Goal: Transaction & Acquisition: Purchase product/service

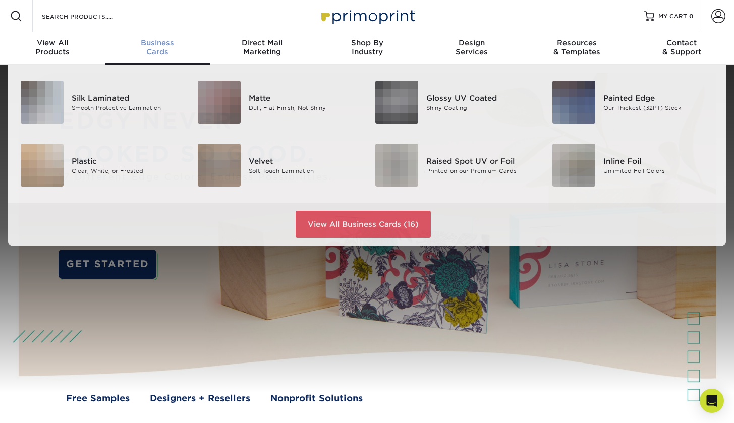
click at [137, 49] on div "Business Cards" at bounding box center [157, 47] width 105 height 18
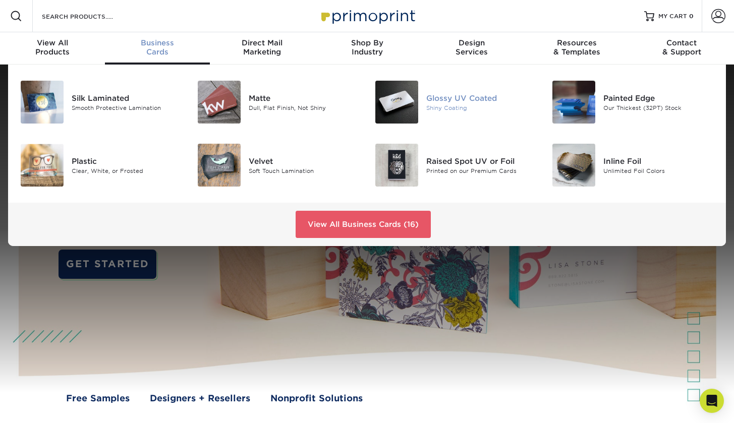
click at [477, 97] on div "Glossy UV Coated" at bounding box center [481, 97] width 111 height 11
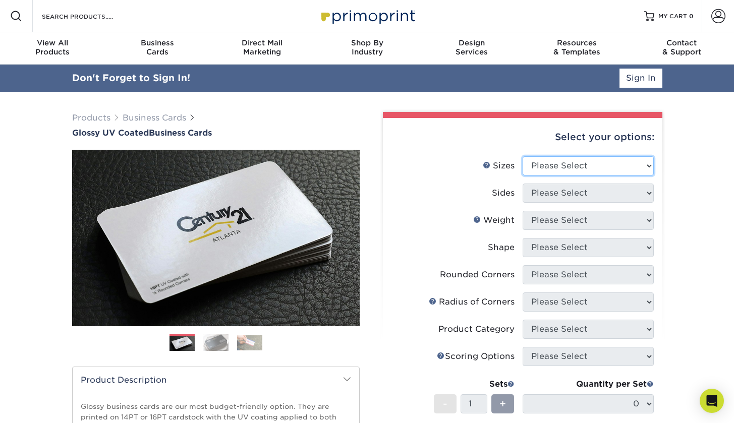
select select "2.00x3.50"
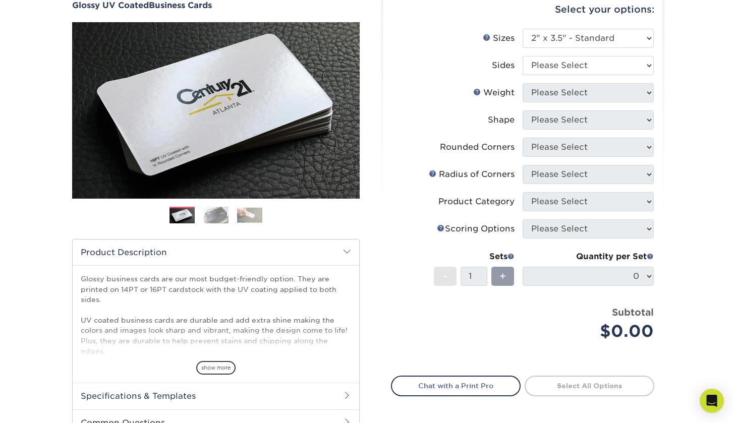
scroll to position [62, 0]
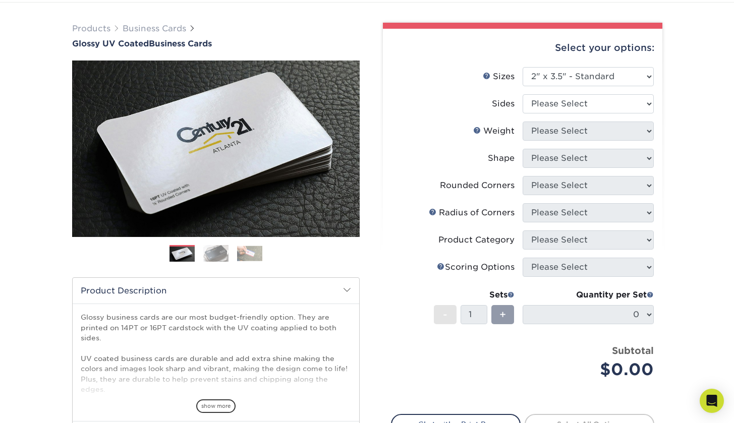
click at [570, 114] on li "Sides Please Select Print Both Sides Print Front Only" at bounding box center [523, 107] width 262 height 27
select select "13abbda7-1d64-4f25-8bb2-c179b224825d"
select select "16PT"
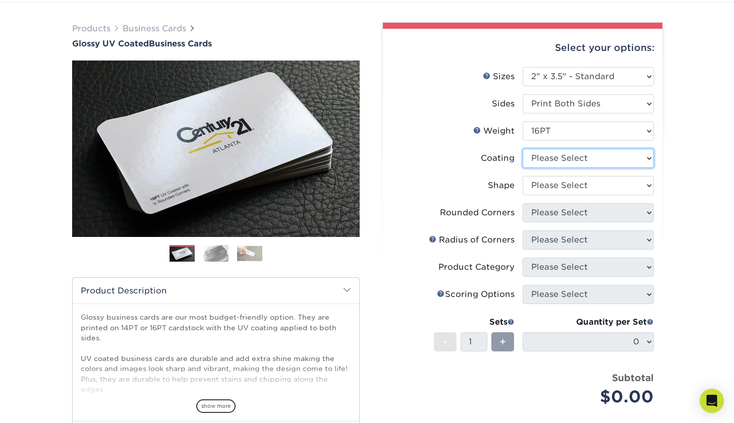
select select "ae367451-b2b8-45df-a344-0f05b6a12993"
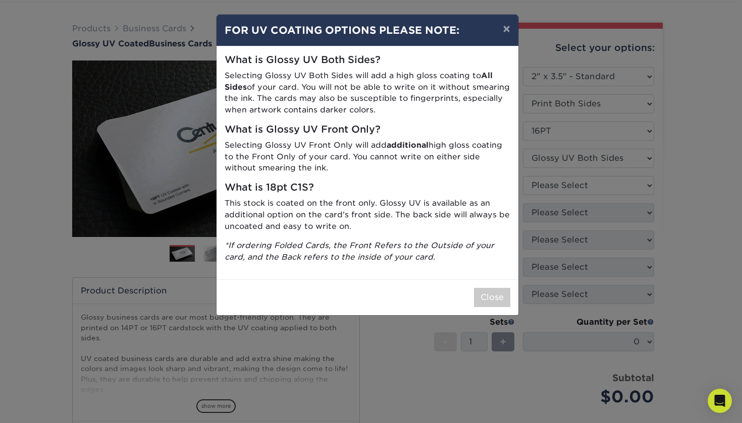
click at [636, 187] on div "× FOR UV COATING OPTIONS PLEASE NOTE: What is Glossy UV Both Sides? Selecting G…" at bounding box center [371, 211] width 742 height 423
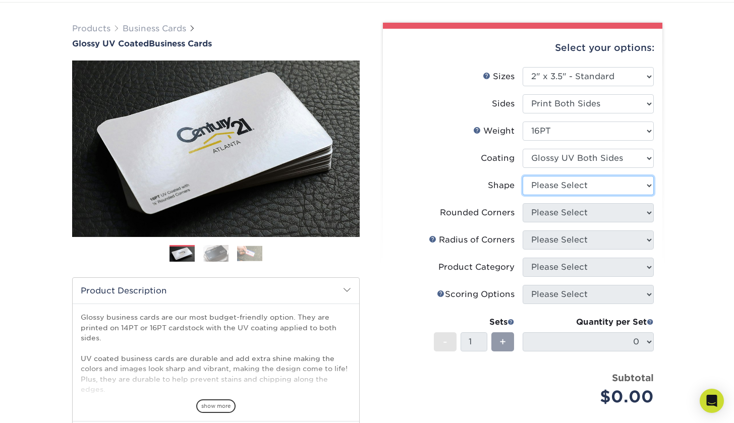
select select "standard"
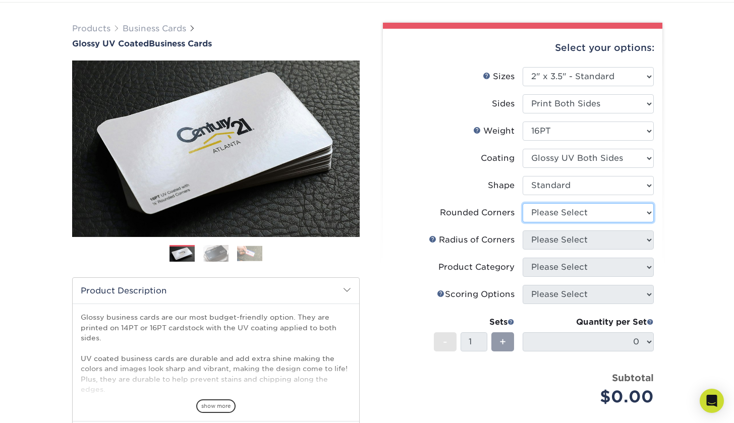
select select "0"
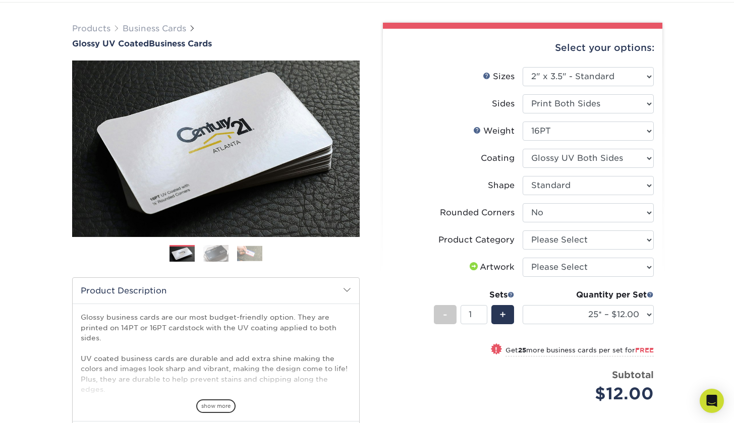
click at [674, 239] on div "Products Business Cards Glossy UV Coated Business Cards Previous Next" at bounding box center [367, 290] width 734 height 574
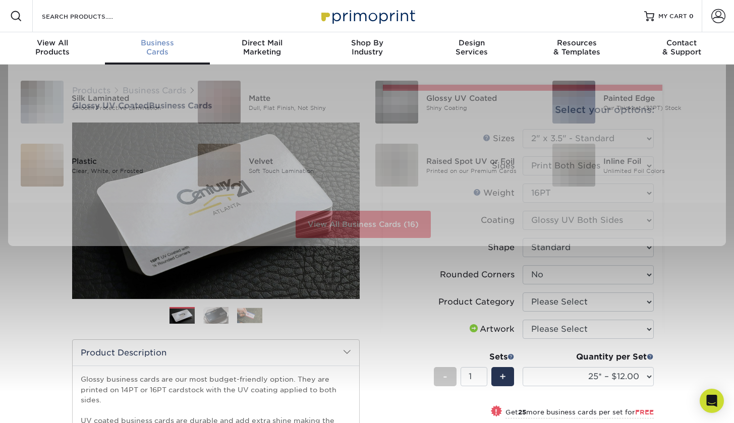
click at [155, 52] on div "Business Cards" at bounding box center [157, 47] width 105 height 18
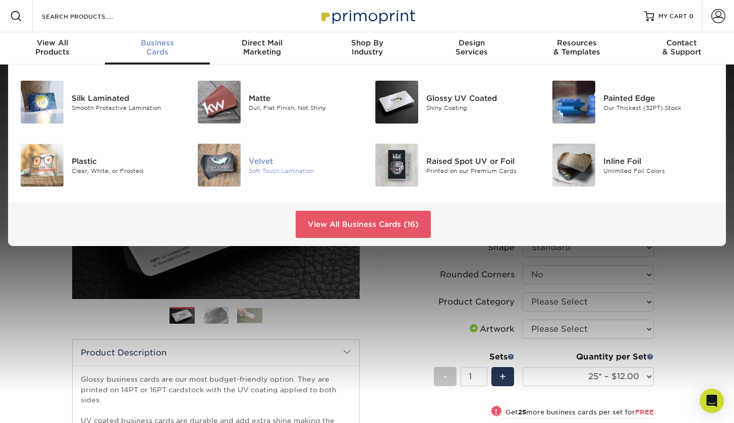
click at [216, 163] on img at bounding box center [219, 165] width 43 height 43
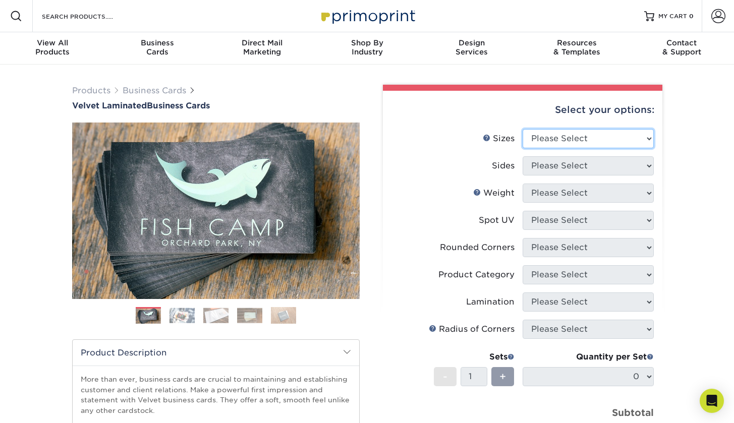
select select "2.00x3.50"
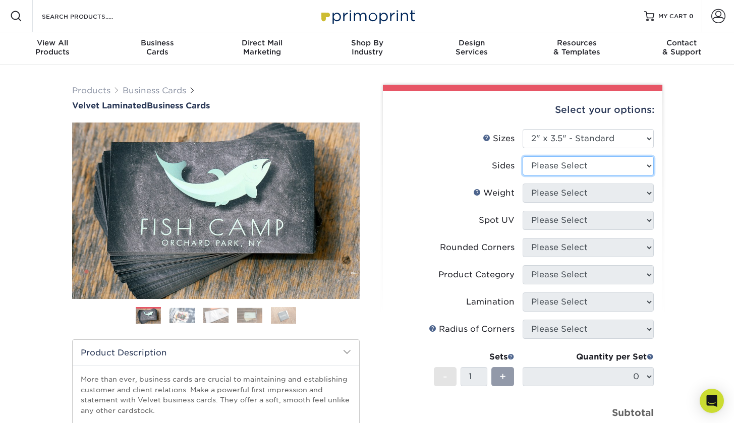
select select "13abbda7-1d64-4f25-8bb2-c179b224825d"
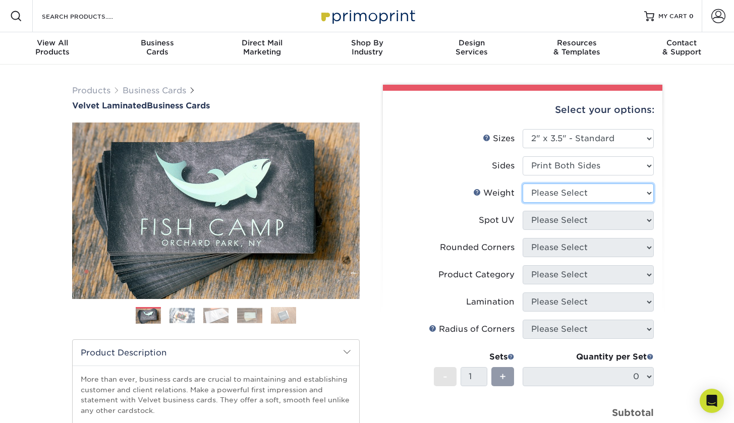
select select "16PT"
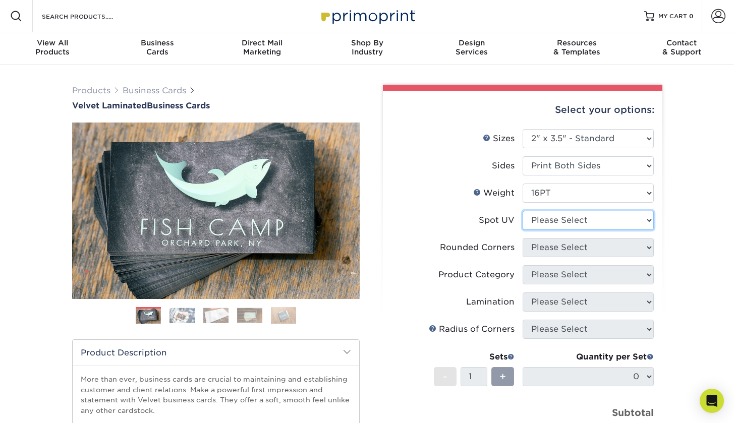
select select "3"
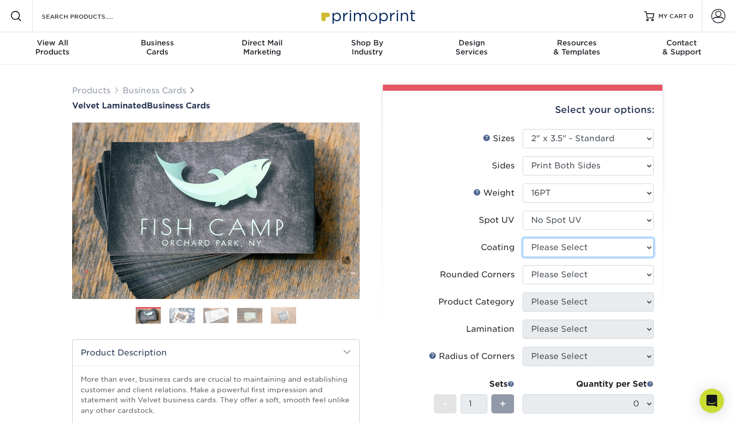
select select "3e7618de-abca-4bda-9f97-8b9129e913d8"
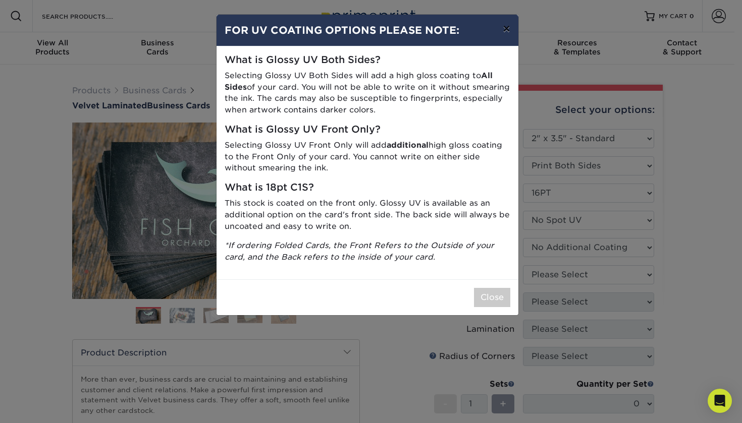
click at [504, 28] on button "×" at bounding box center [506, 29] width 23 height 28
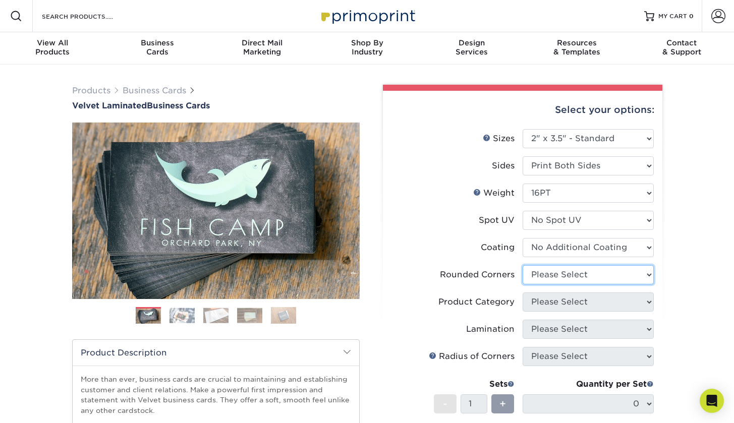
select select "0"
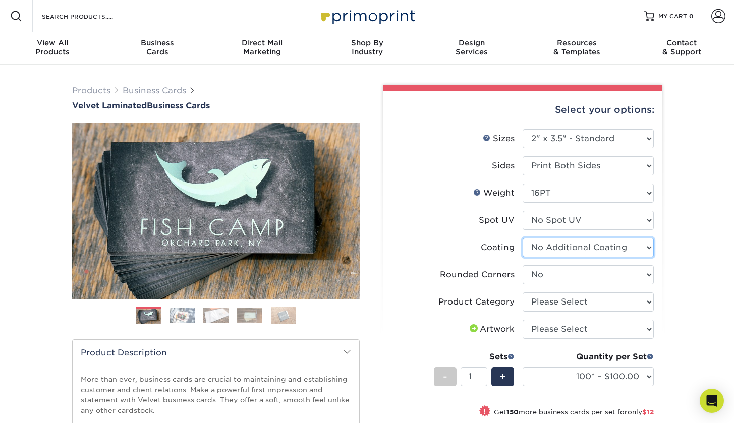
select select "-1"
select select
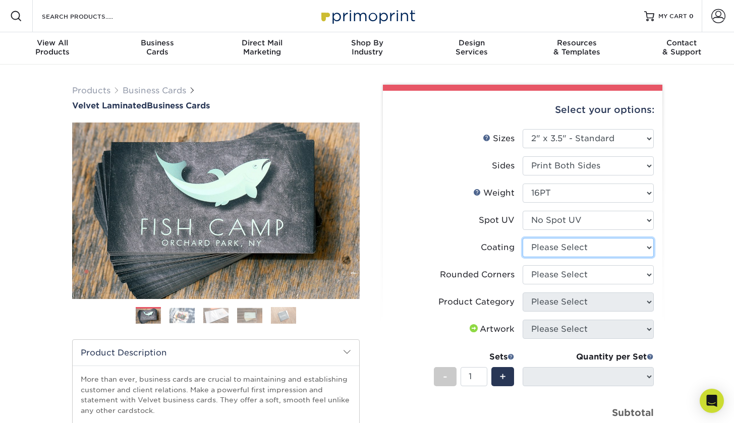
select select "3e7618de-abca-4bda-9f97-8b9129e913d8"
select select
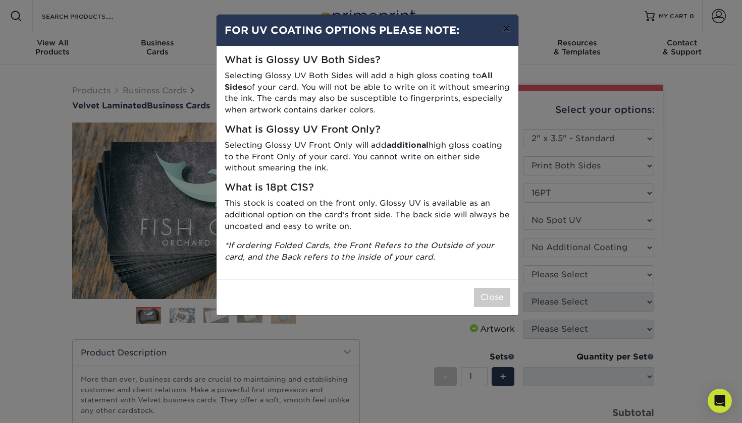
click at [506, 32] on button "×" at bounding box center [506, 29] width 23 height 28
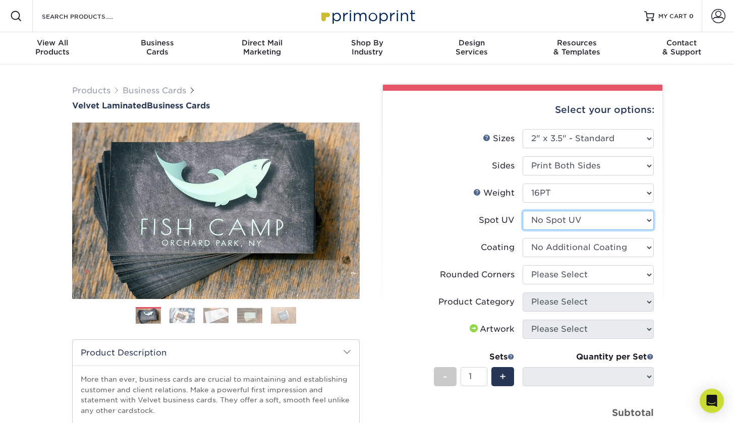
select select "0"
select select
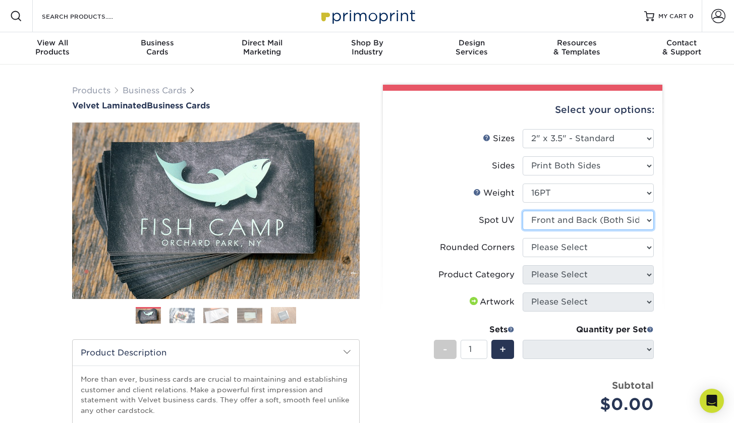
select select "3"
select select
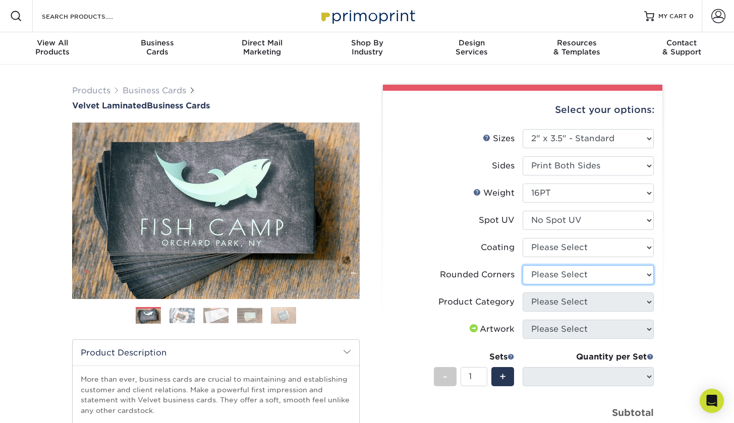
select select "0"
select select
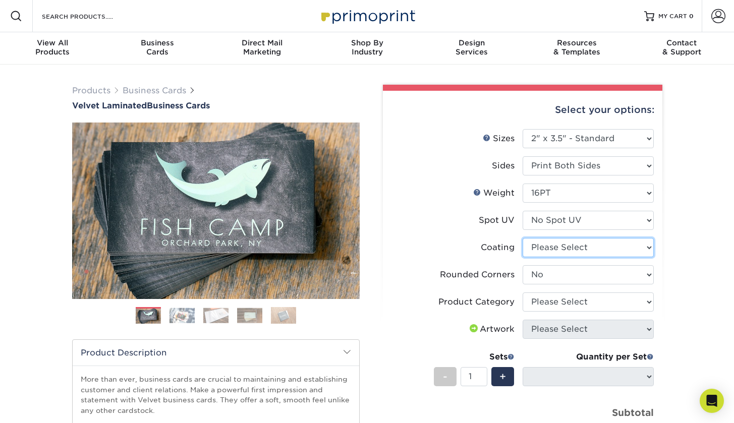
select select "3e7618de-abca-4bda-9f97-8b9129e913d8"
select select "-1"
select select
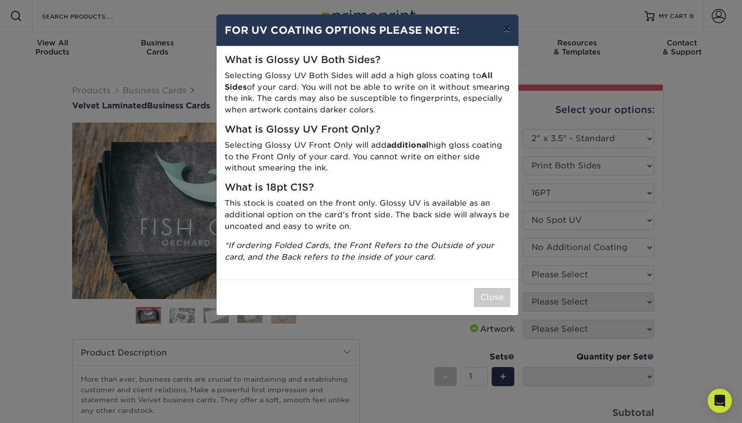
click at [503, 33] on button "×" at bounding box center [506, 29] width 23 height 28
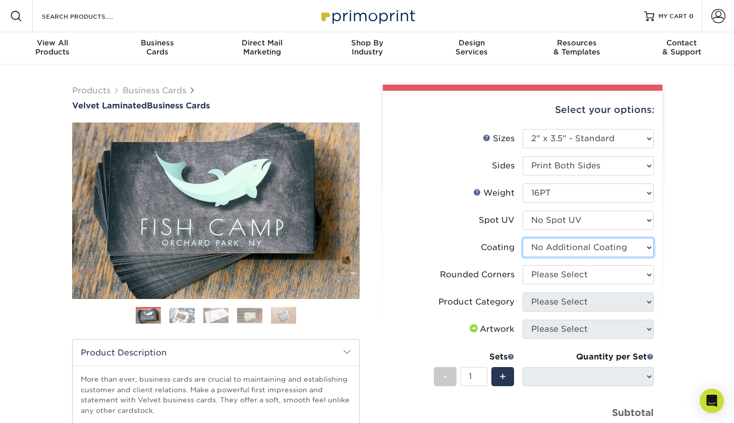
select select "-1"
select select
select select "3e7618de-abca-4bda-9f97-8b9129e913d8"
select select
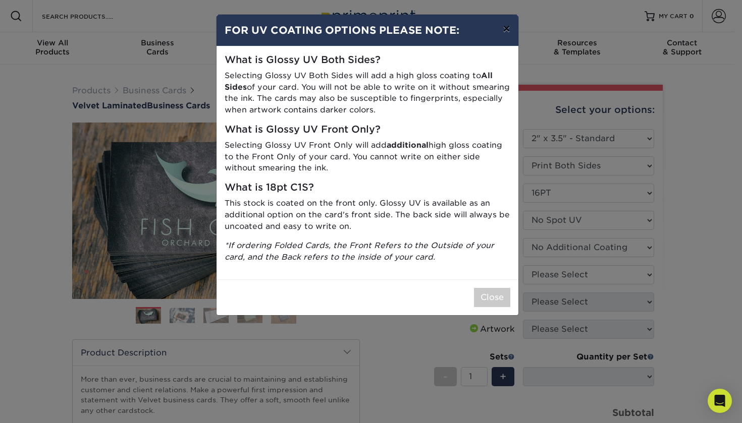
click at [510, 31] on button "×" at bounding box center [506, 29] width 23 height 28
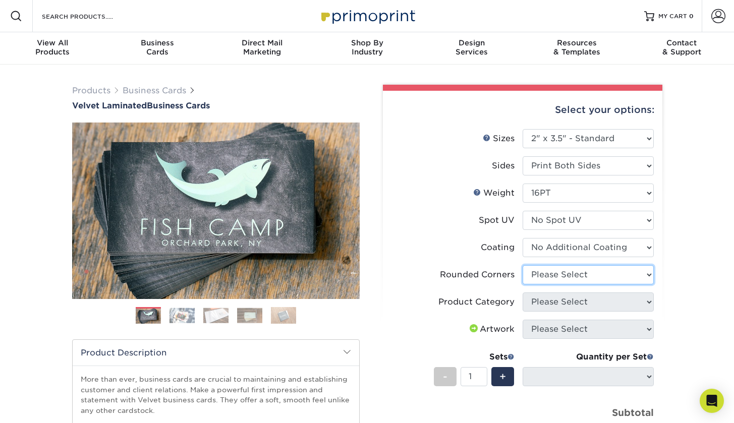
select select "0"
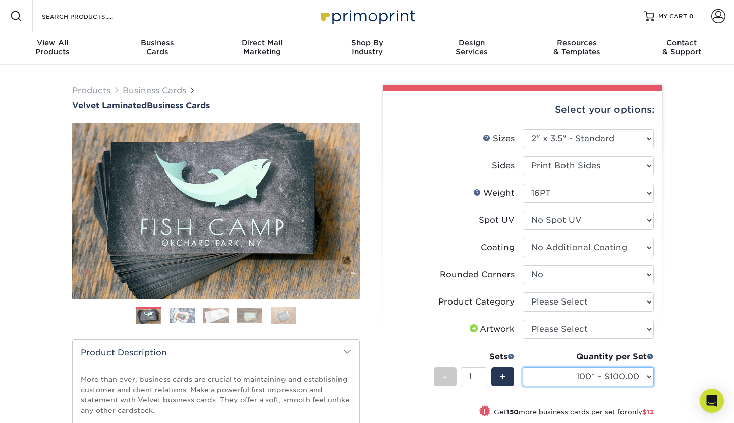
select select "250* – $112.00"
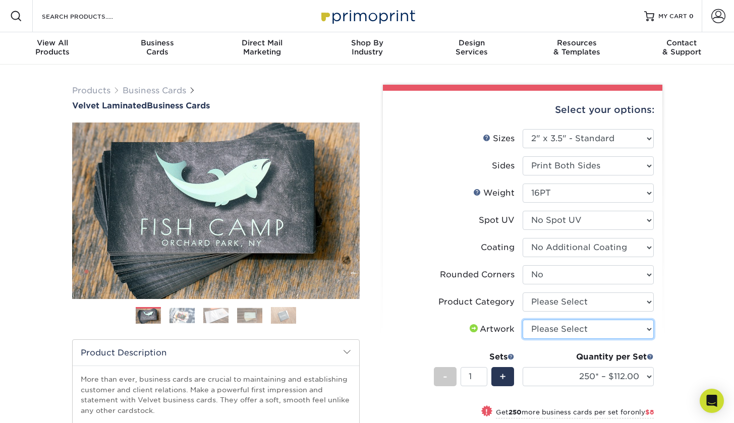
select select "upload"
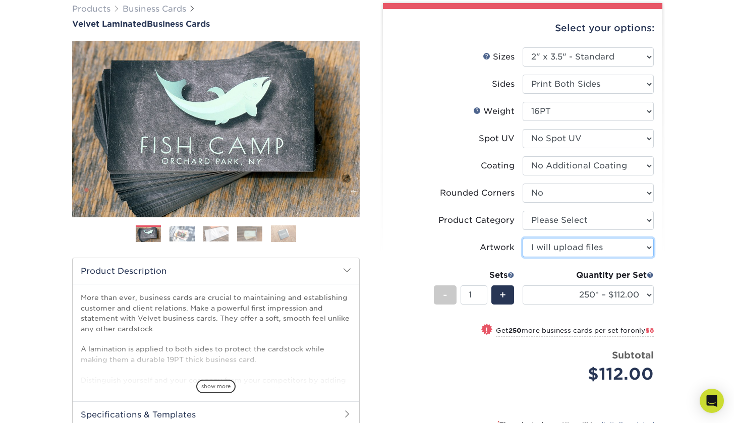
scroll to position [103, 0]
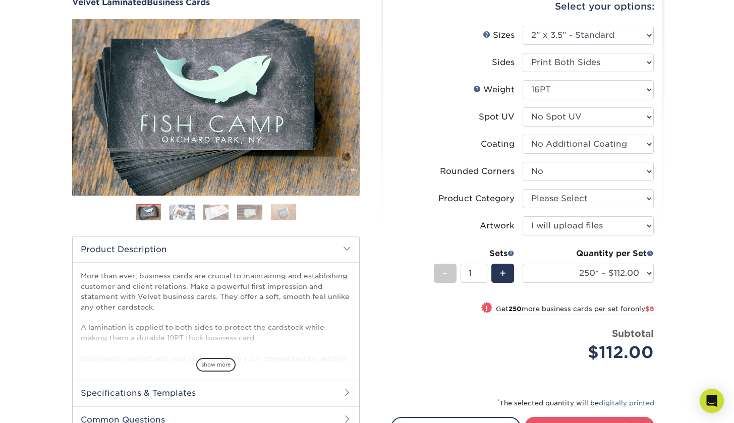
click at [417, 226] on label "Artwork" at bounding box center [457, 226] width 131 height 19
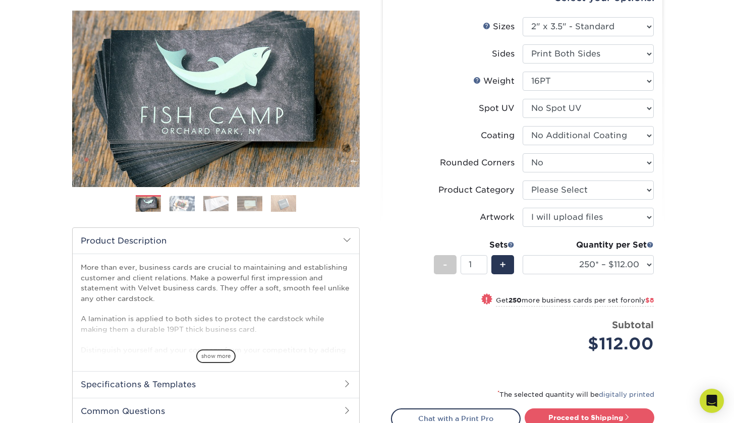
scroll to position [149, 0]
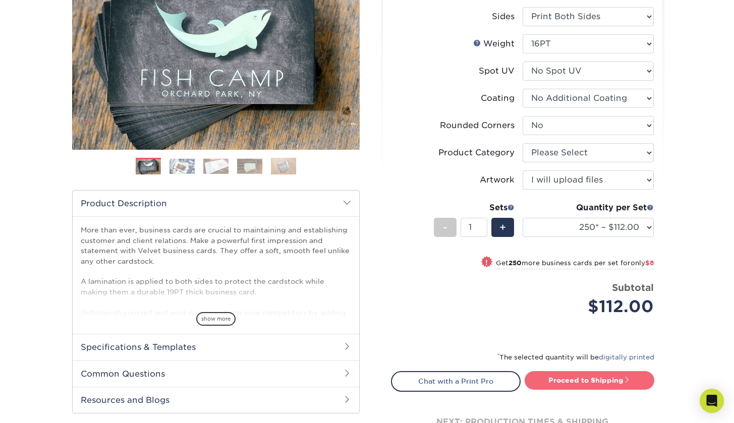
click at [598, 379] on link "Proceed to Shipping" at bounding box center [590, 380] width 130 height 18
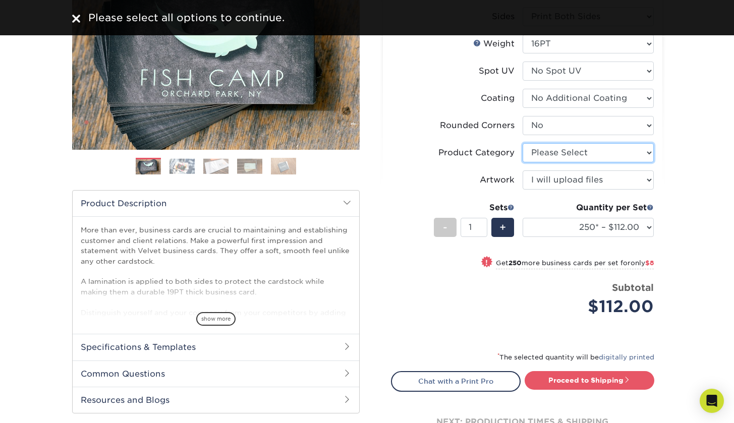
select select "3b5148f1-0588-4f88-a218-97bcfdce65c1"
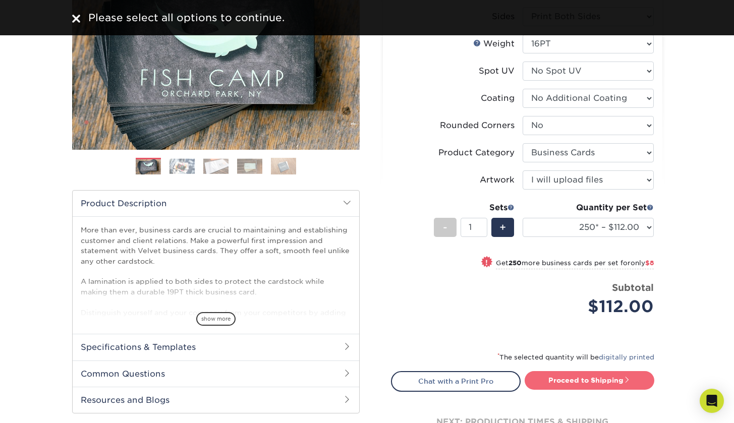
click at [586, 377] on link "Proceed to Shipping" at bounding box center [590, 380] width 130 height 18
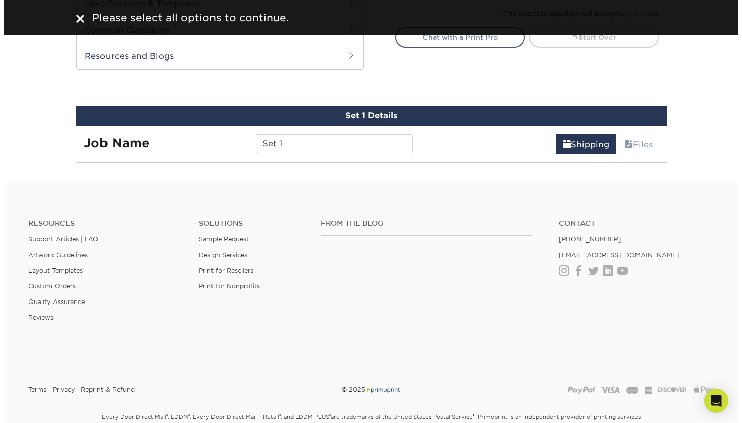
scroll to position [548, 0]
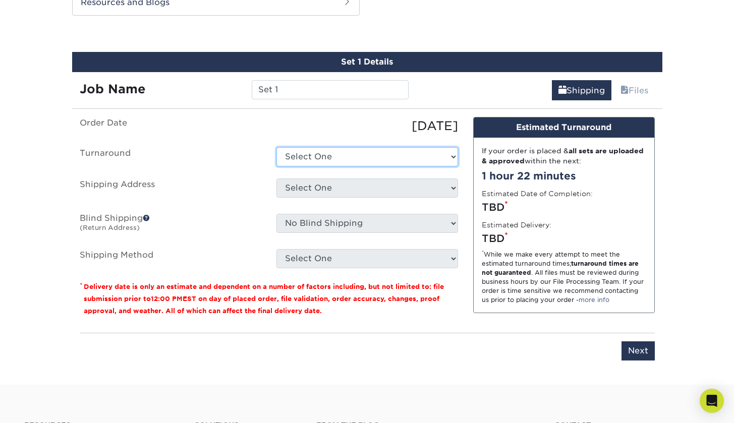
select select "cb254759-61b2-41e5-bb52-a60bae6392c4"
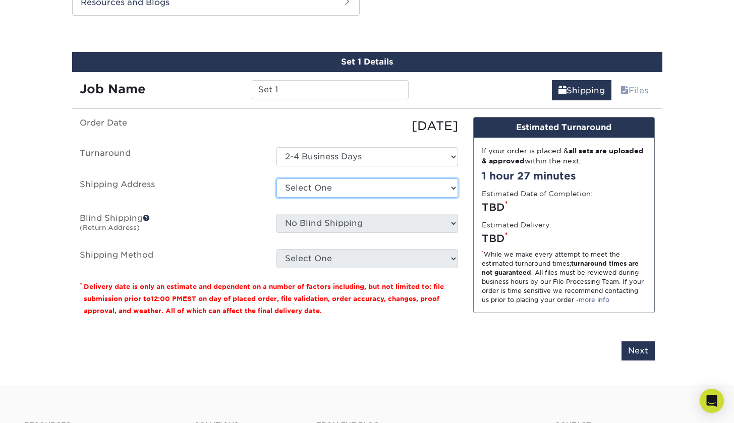
select select "newaddress"
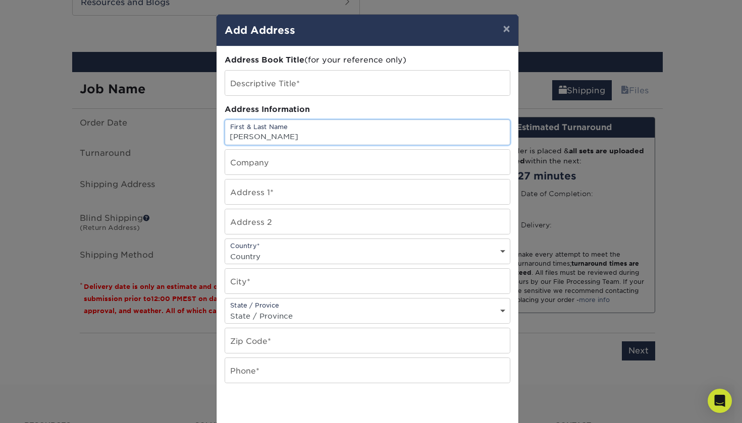
type input "Mia Ro"
click at [378, 89] on input "text" at bounding box center [367, 83] width 285 height 25
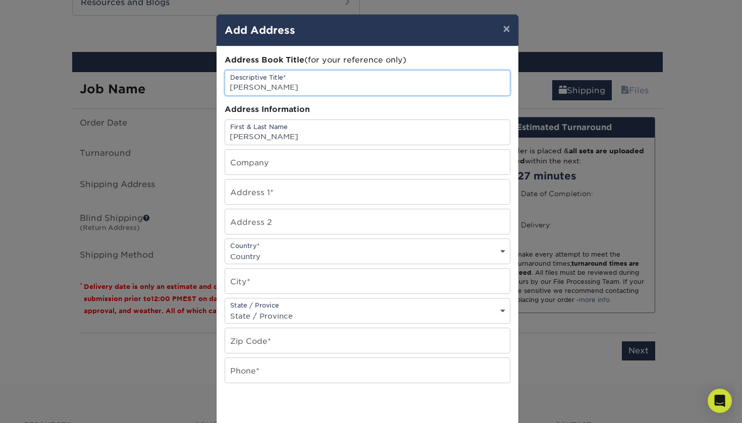
type input "[PERSON_NAME]"
click at [343, 135] on input "Mia Ro" at bounding box center [367, 132] width 285 height 25
type input "[PERSON_NAME]"
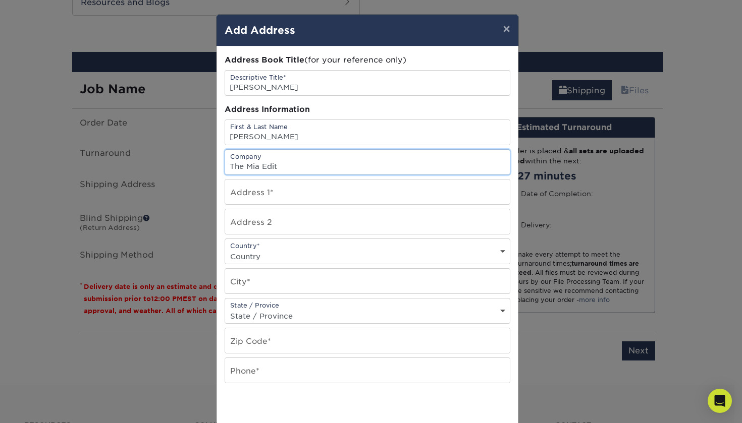
type input "The Mia Edit"
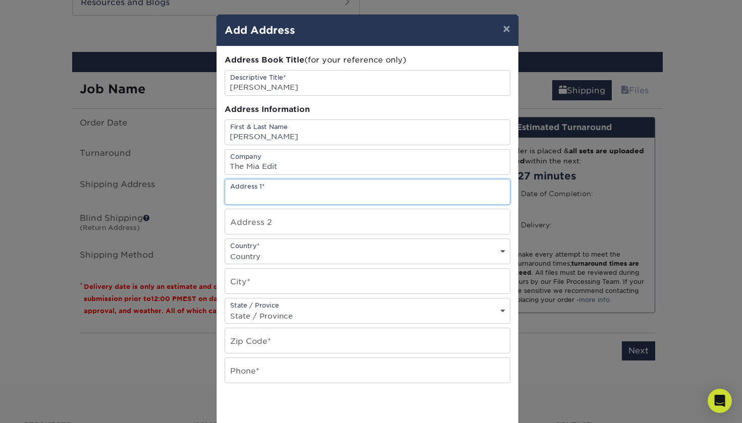
paste input "123 E. 71st Street"
type input "123 E. 71st Street"
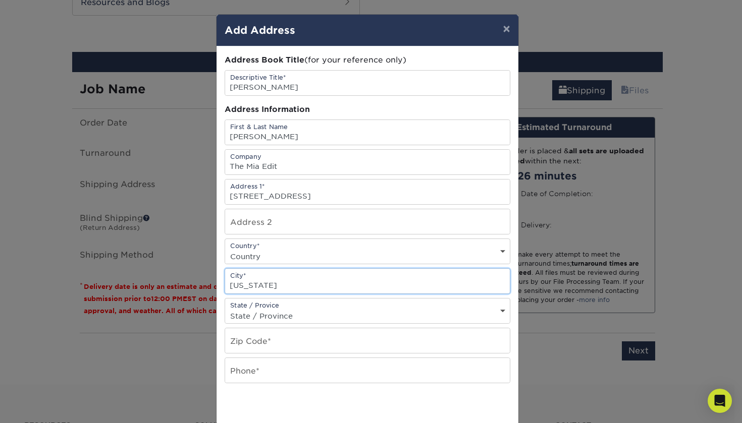
type input "New York"
select select "NY"
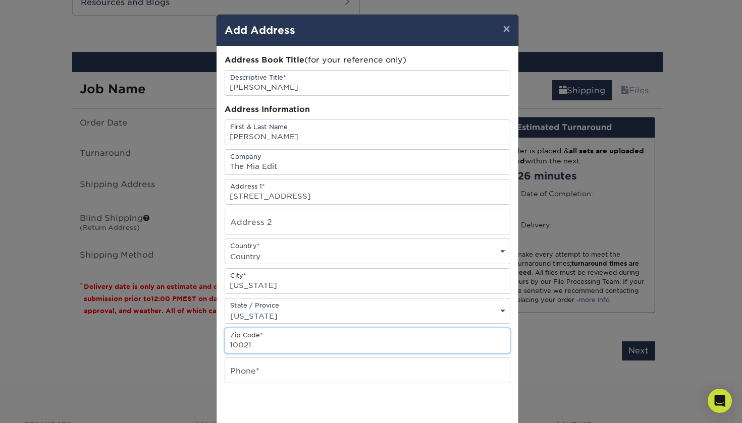
type input "10021"
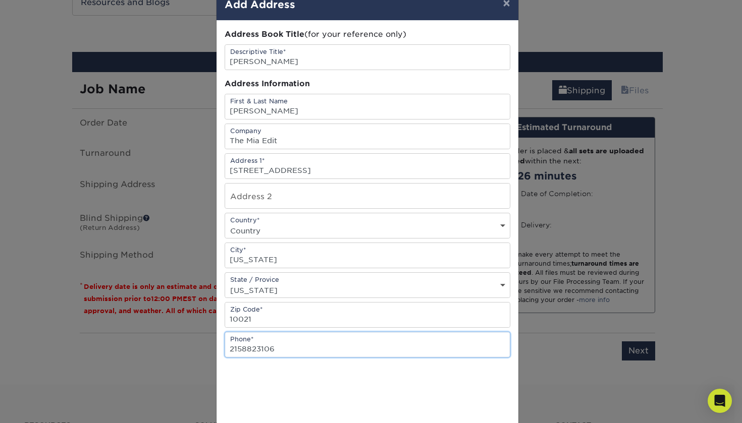
scroll to position [84, 0]
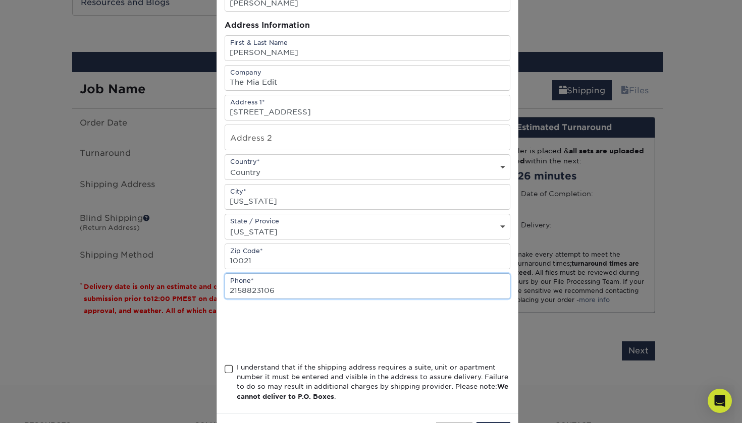
type input "2158823106"
click at [311, 376] on div "I understand that if the shipping address requires a suite, unit or apartment n…" at bounding box center [374, 382] width 274 height 39
click at [0, 0] on input "I understand that if the shipping address requires a suite, unit or apartment n…" at bounding box center [0, 0] width 0 height 0
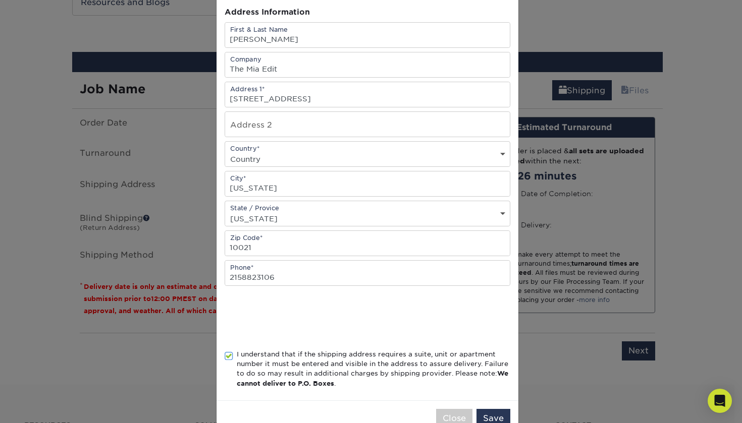
scroll to position [122, 0]
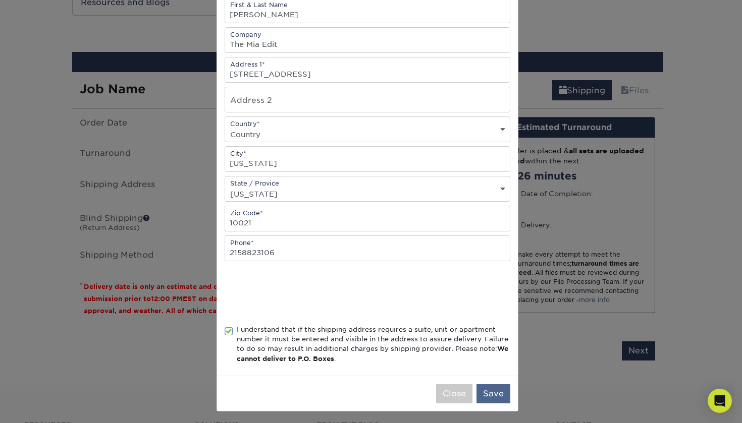
click at [489, 391] on button "Save" at bounding box center [493, 394] width 34 height 19
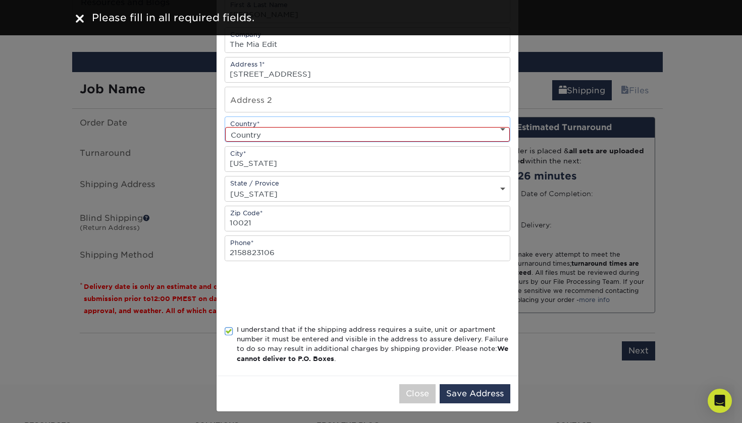
select select "US"
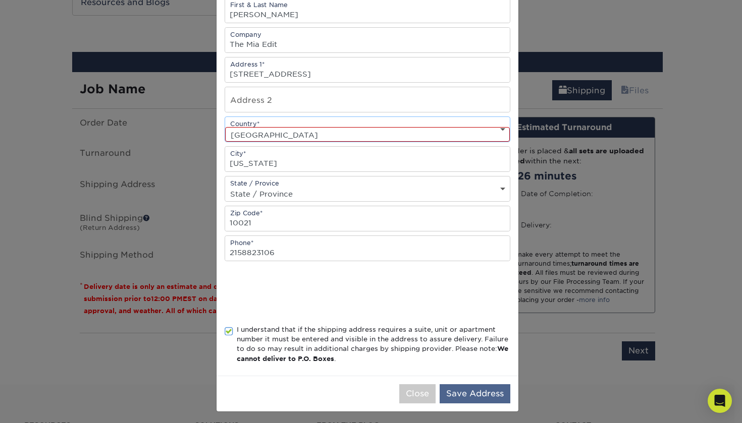
click at [448, 402] on button "Save Address" at bounding box center [475, 394] width 71 height 19
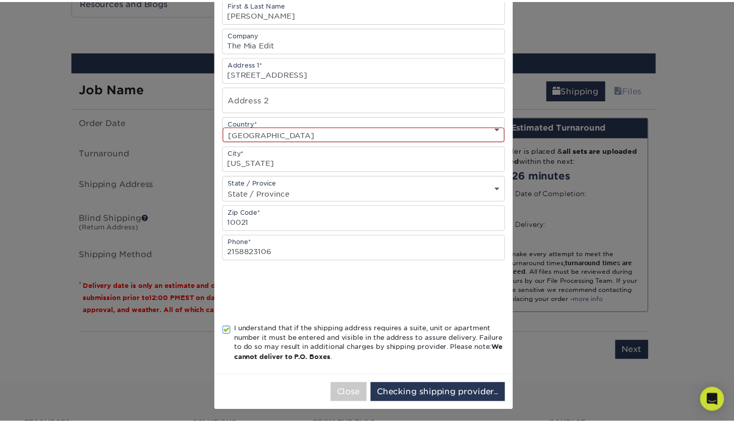
scroll to position [0, 0]
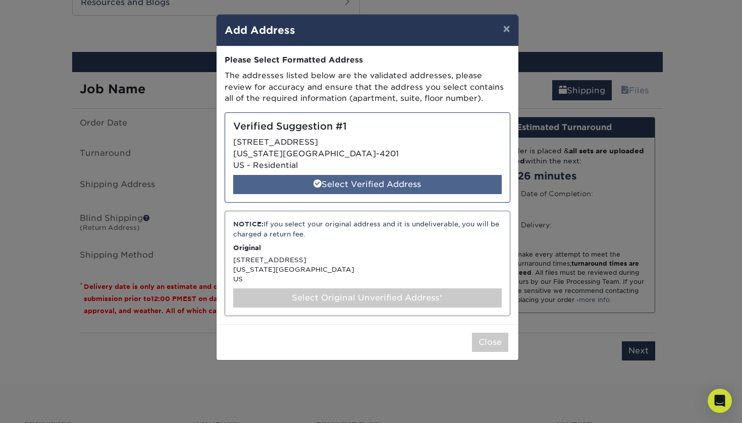
click at [433, 181] on div "Select Verified Address" at bounding box center [367, 184] width 269 height 19
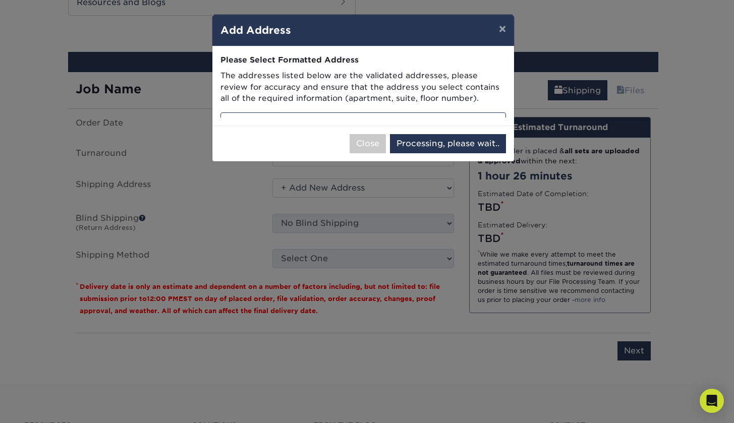
select select "286904"
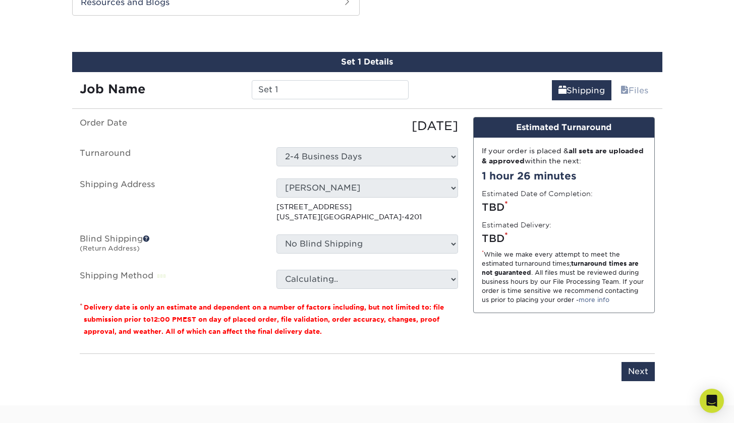
click at [148, 238] on span at bounding box center [146, 238] width 7 height 7
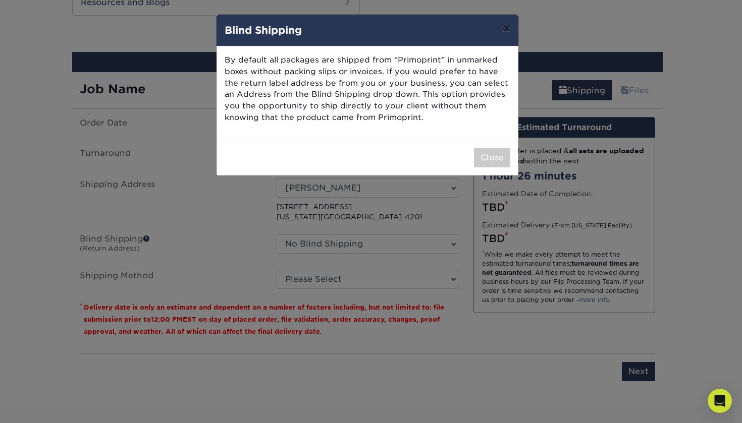
click at [504, 28] on button "×" at bounding box center [506, 29] width 23 height 28
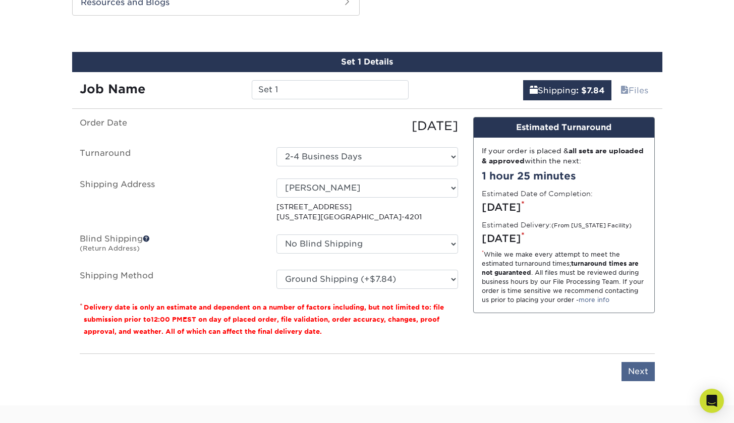
click at [633, 375] on input "Next" at bounding box center [638, 371] width 33 height 19
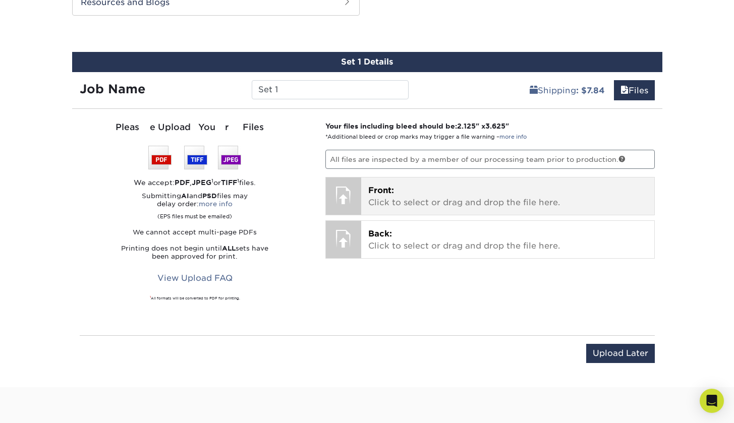
click at [342, 184] on div at bounding box center [343, 195] width 35 height 35
click at [542, 203] on p "Front: Click to select or drag and drop the file here." at bounding box center [507, 197] width 279 height 24
click at [378, 191] on span "Front:" at bounding box center [381, 191] width 26 height 10
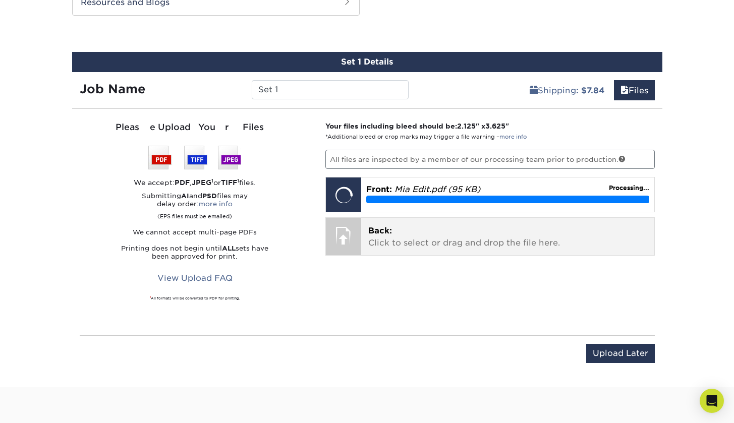
click at [432, 238] on p "Back: Click to select or drag and drop the file here." at bounding box center [507, 237] width 279 height 24
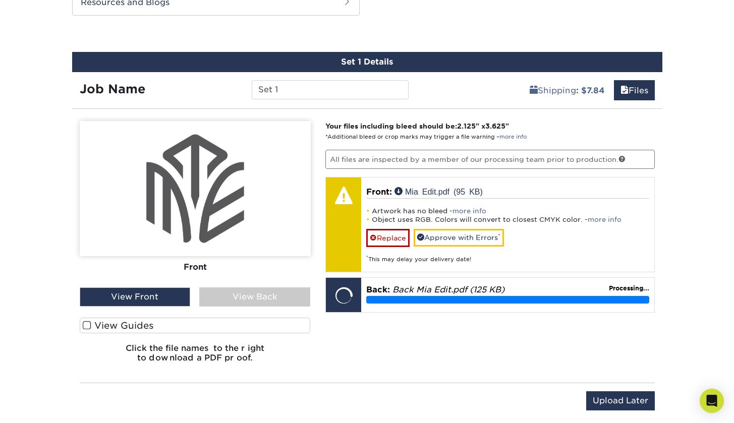
click at [250, 301] on div "View Back" at bounding box center [254, 297] width 111 height 19
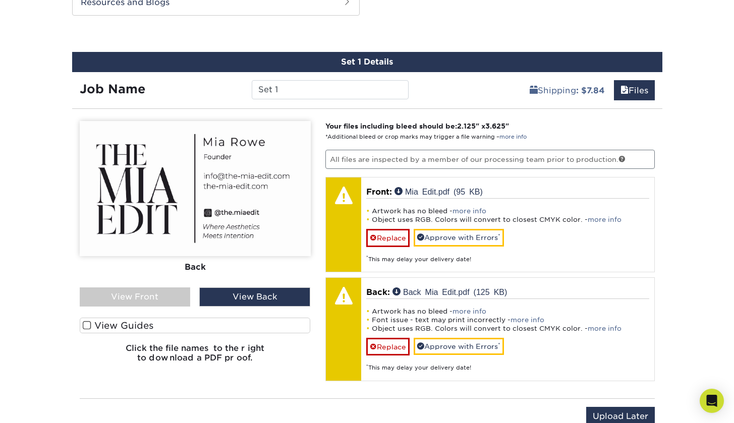
click at [150, 290] on div "View Front" at bounding box center [135, 297] width 111 height 19
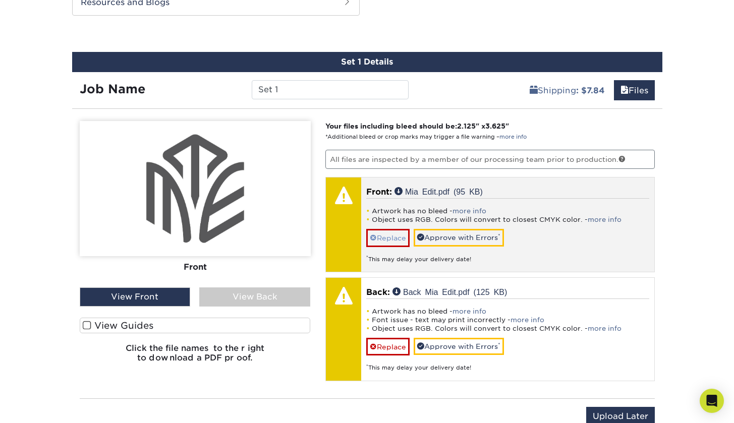
click at [395, 238] on link "Replace" at bounding box center [387, 238] width 43 height 18
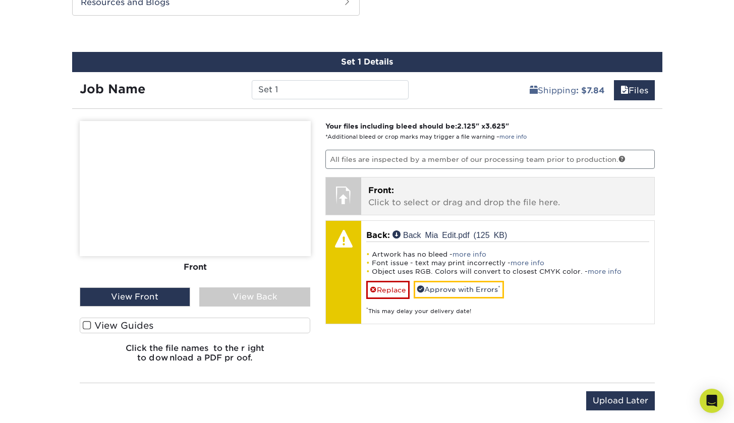
click at [396, 185] on p "Front: Click to select or drag and drop the file here." at bounding box center [507, 197] width 279 height 24
click at [386, 196] on p "Front: Click to select or drag and drop the file here." at bounding box center [507, 197] width 279 height 24
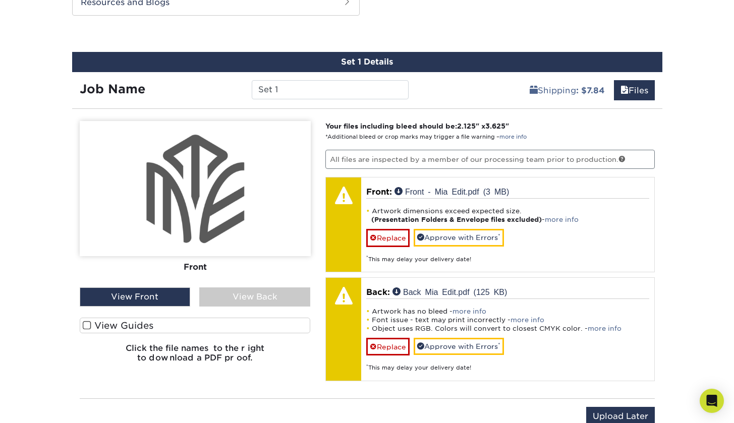
click at [229, 301] on div "View Back" at bounding box center [254, 297] width 111 height 19
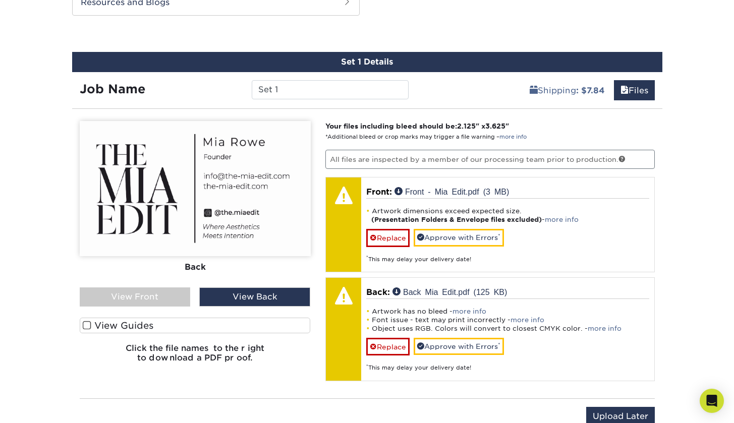
click at [172, 296] on div "View Front" at bounding box center [135, 297] width 111 height 19
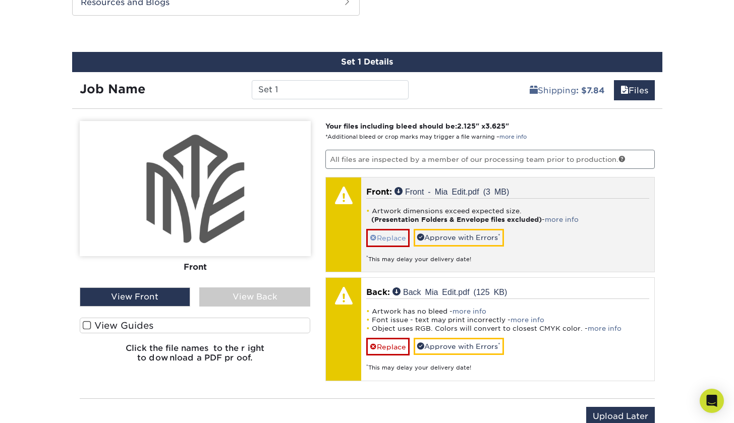
click at [389, 236] on link "Replace" at bounding box center [387, 238] width 43 height 18
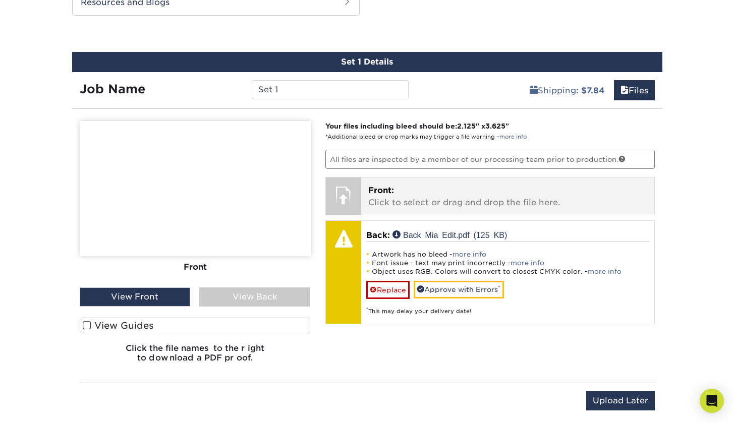
click at [403, 194] on p "Front: Click to select or drag and drop the file here." at bounding box center [507, 197] width 279 height 24
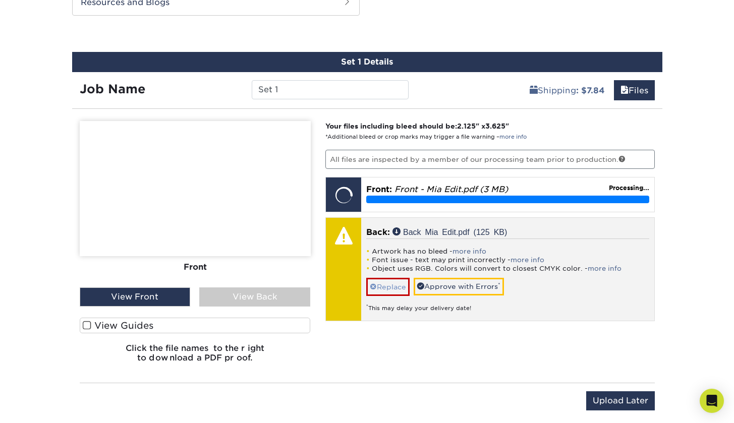
click at [410, 284] on link "Replace" at bounding box center [387, 287] width 43 height 18
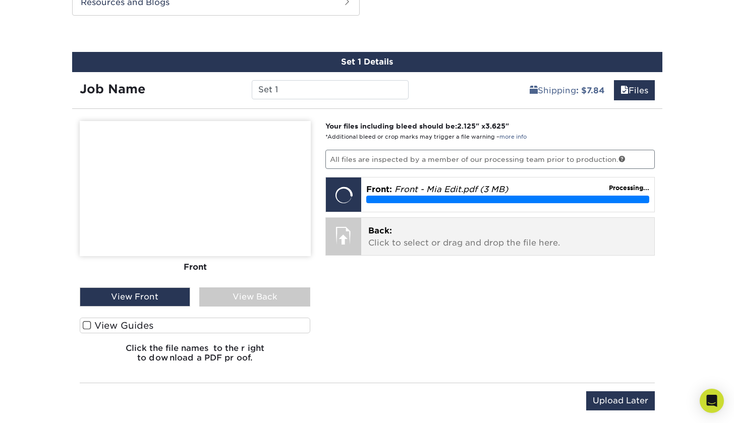
click at [399, 233] on p "Back: Click to select or drag and drop the file here." at bounding box center [507, 237] width 279 height 24
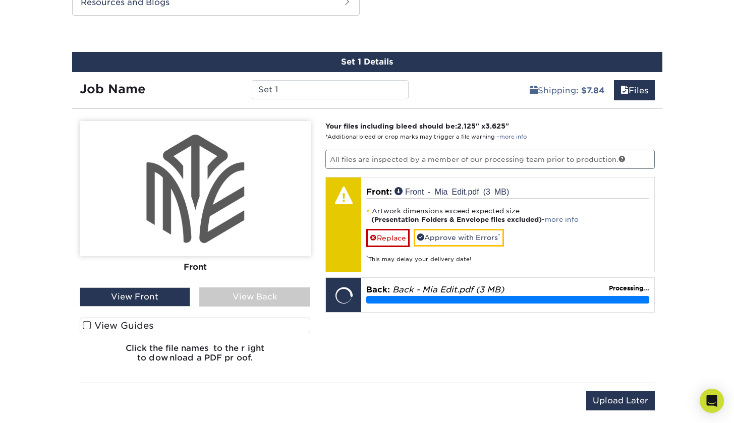
click at [253, 293] on div "View Back" at bounding box center [254, 297] width 111 height 19
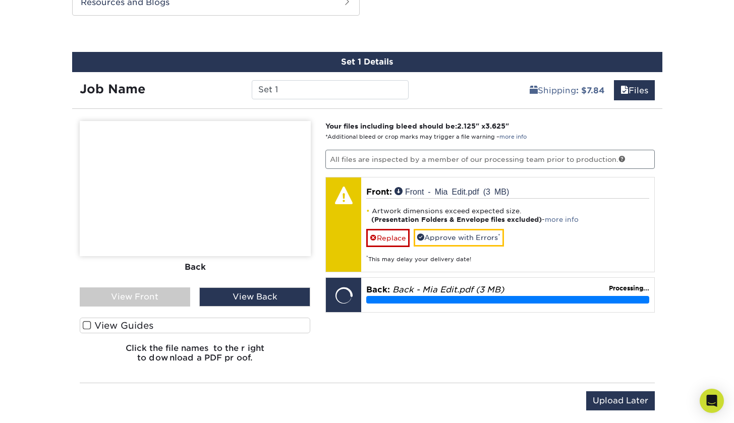
click at [158, 295] on div "View Front" at bounding box center [135, 297] width 111 height 19
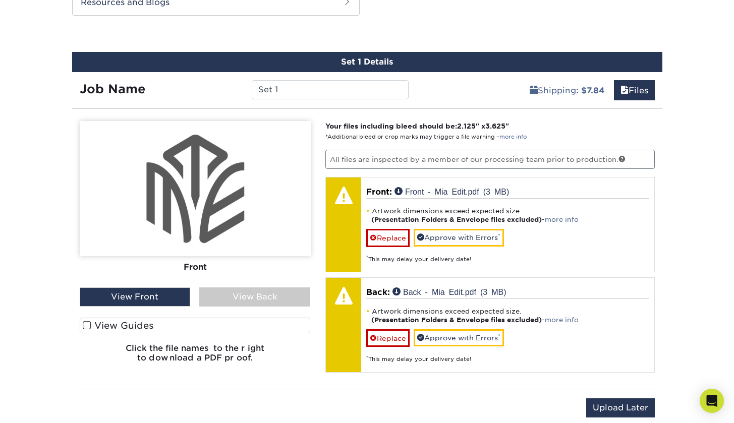
click at [271, 298] on div "View Back" at bounding box center [254, 297] width 111 height 19
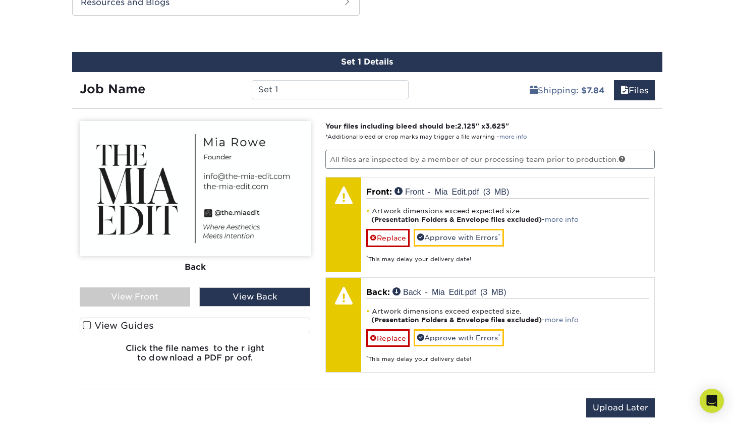
click at [158, 293] on div "View Front" at bounding box center [135, 297] width 111 height 19
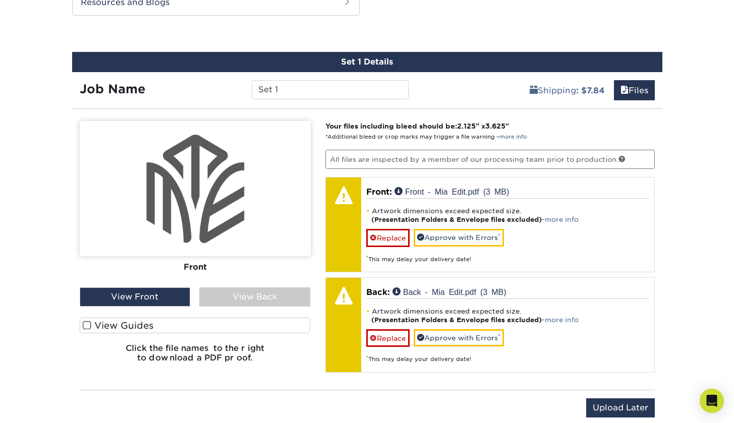
click at [240, 297] on div "View Back" at bounding box center [254, 297] width 111 height 19
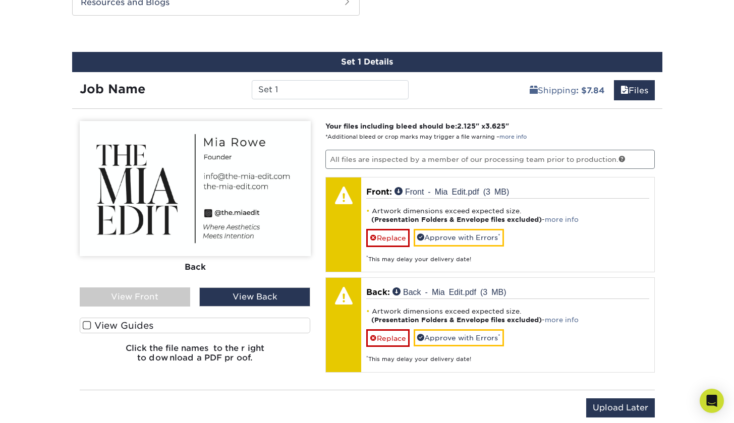
click at [166, 295] on div "View Front" at bounding box center [135, 297] width 111 height 19
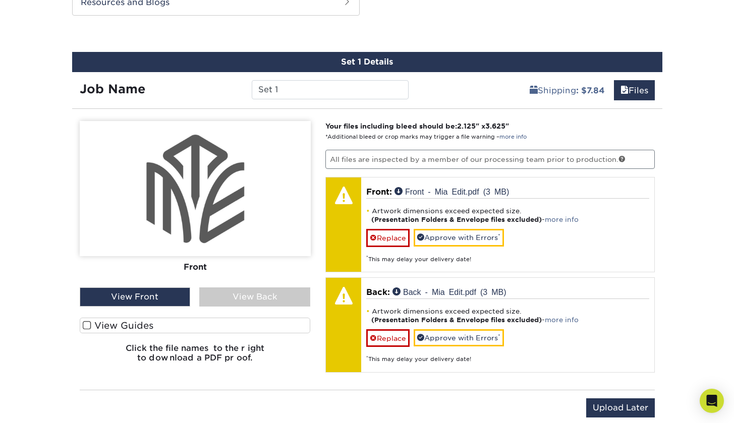
click at [208, 293] on div "View Back" at bounding box center [254, 297] width 111 height 19
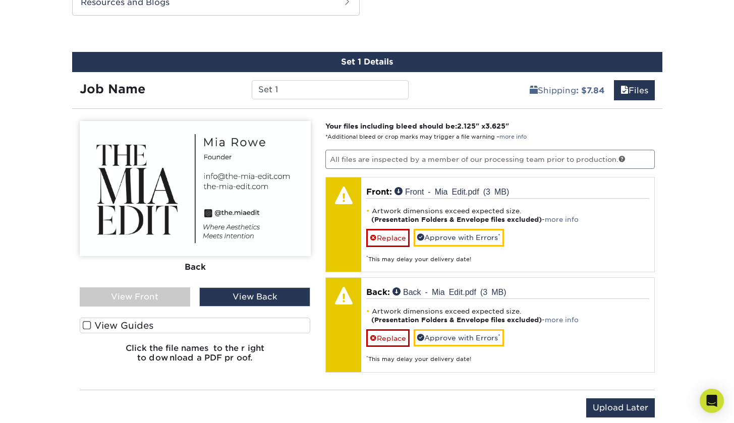
click at [153, 298] on div "View Front" at bounding box center [135, 297] width 111 height 19
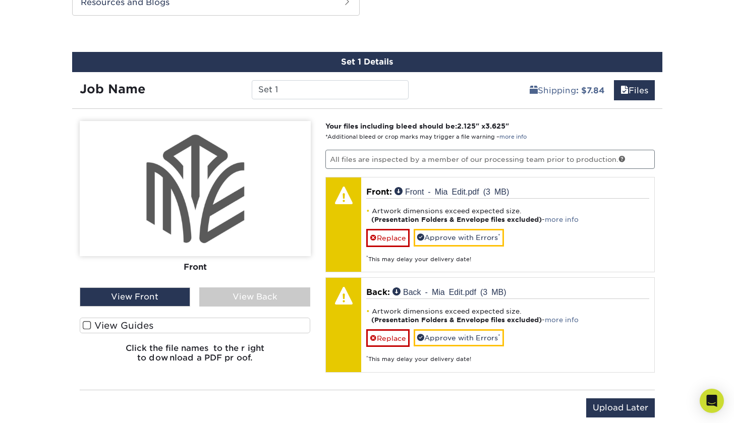
click at [245, 301] on div "View Back" at bounding box center [254, 297] width 111 height 19
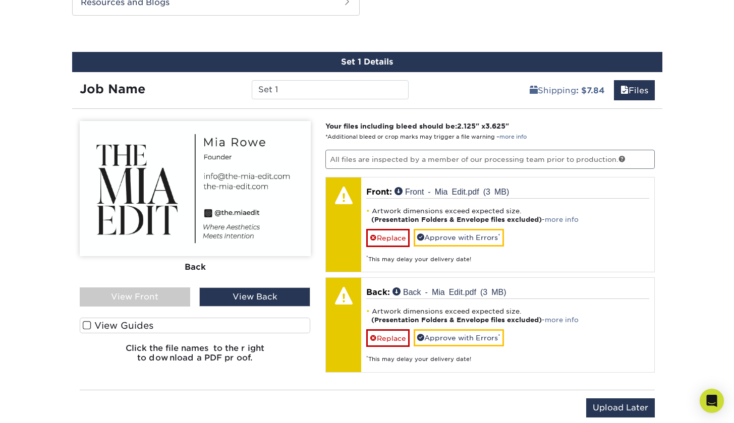
click at [144, 300] on div "View Front" at bounding box center [135, 297] width 111 height 19
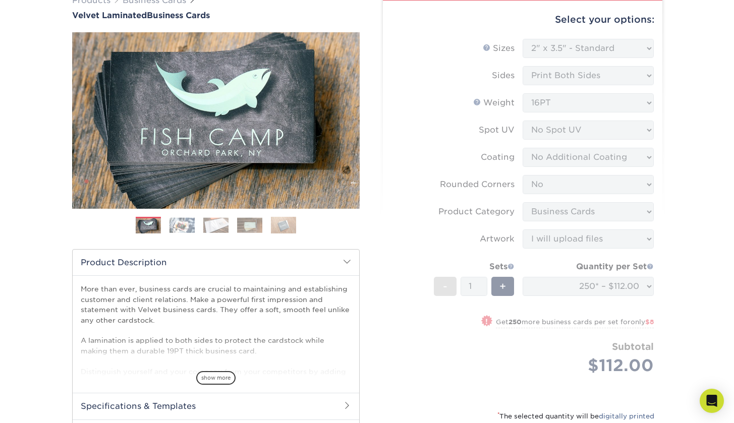
scroll to position [77, 0]
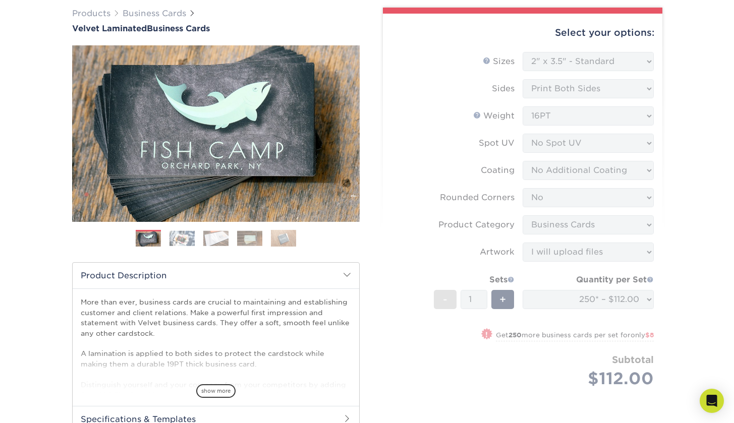
drag, startPoint x: 711, startPoint y: 159, endPoint x: 731, endPoint y: 146, distance: 23.9
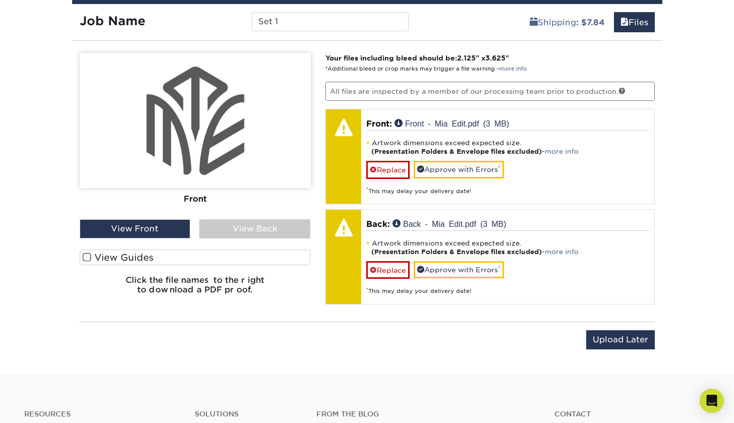
scroll to position [582, 0]
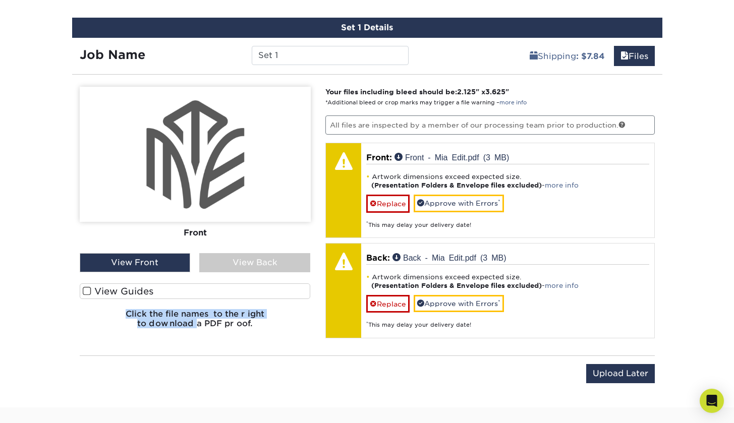
drag, startPoint x: 193, startPoint y: 305, endPoint x: 197, endPoint y: 323, distance: 18.0
click at [197, 323] on div "Front Back View Front View Back Front" at bounding box center [195, 212] width 231 height 250
click at [254, 329] on h6 "Click the file names to the right to download a PDF proof." at bounding box center [195, 322] width 231 height 27
click at [241, 312] on h6 "Click the file names to the right to download a PDF proof." at bounding box center [195, 322] width 231 height 27
click at [149, 318] on h6 "Click the file names to the right to download a PDF proof." at bounding box center [195, 322] width 231 height 27
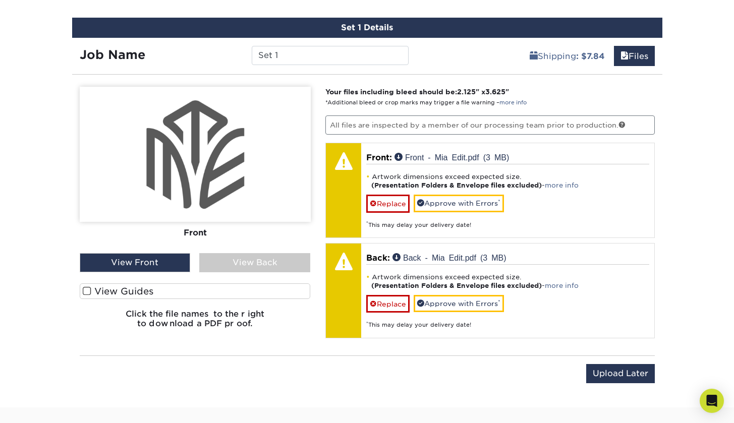
click at [152, 290] on label "View Guides" at bounding box center [195, 292] width 231 height 16
click at [0, 0] on input "View Guides" at bounding box center [0, 0] width 0 height 0
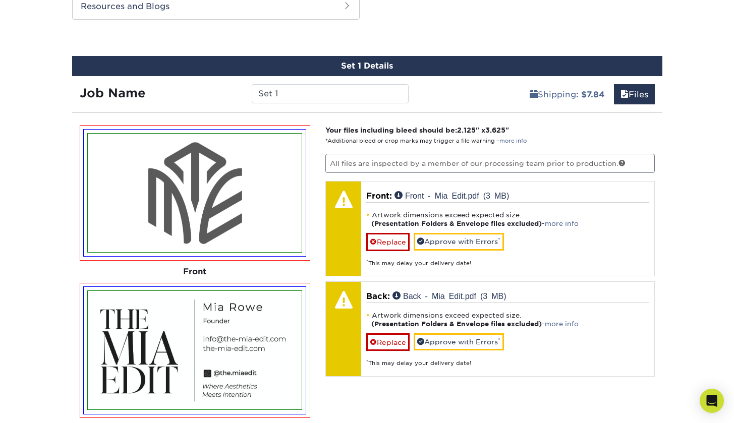
scroll to position [449, 0]
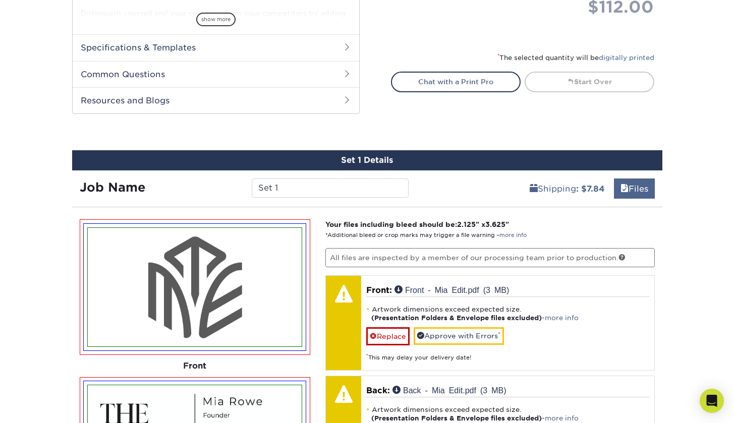
click at [629, 185] on link "Files" at bounding box center [634, 189] width 41 height 20
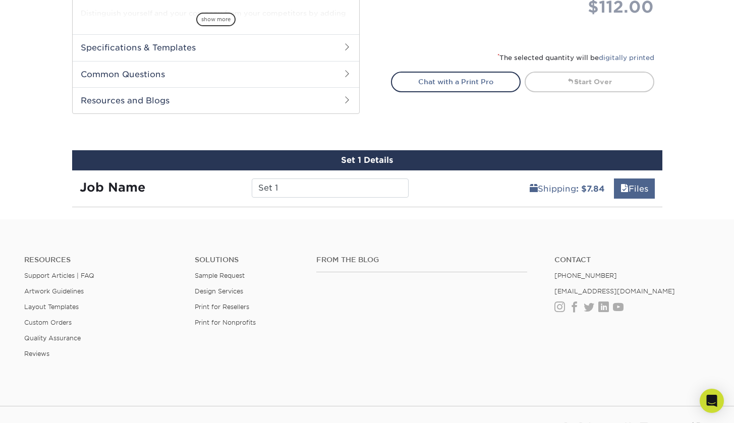
click at [635, 187] on link "Files" at bounding box center [634, 189] width 41 height 20
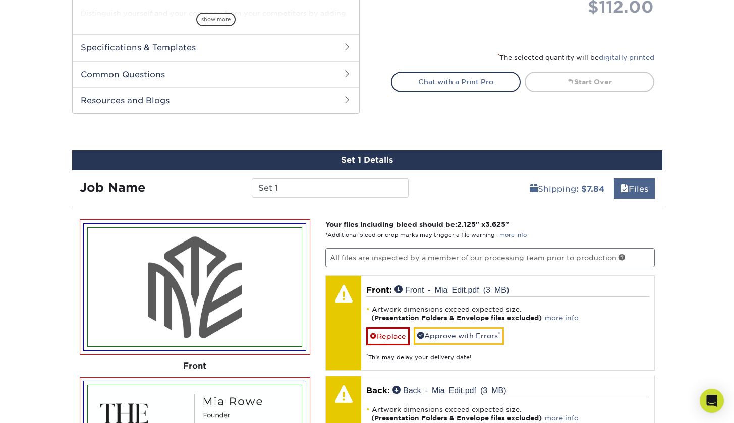
click at [635, 187] on link "Files" at bounding box center [634, 189] width 41 height 20
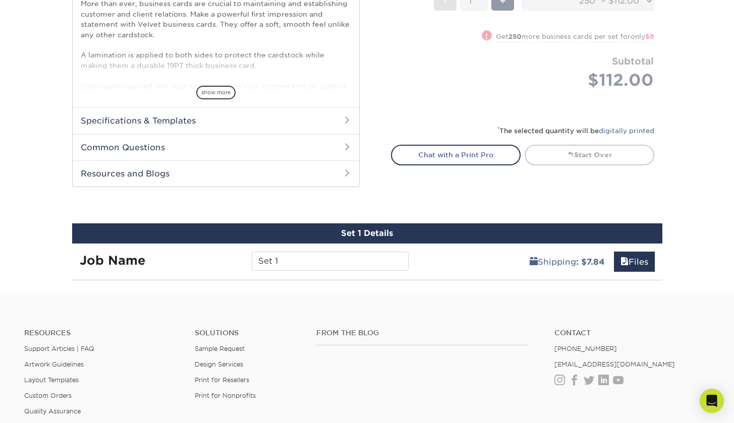
scroll to position [378, 0]
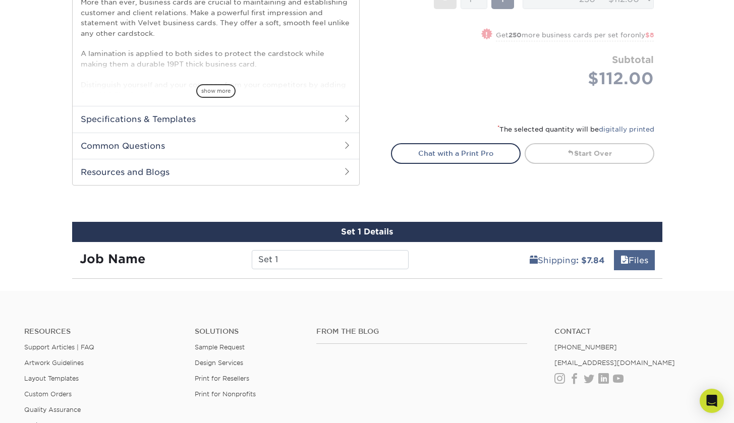
click at [635, 260] on link "Files" at bounding box center [634, 260] width 41 height 20
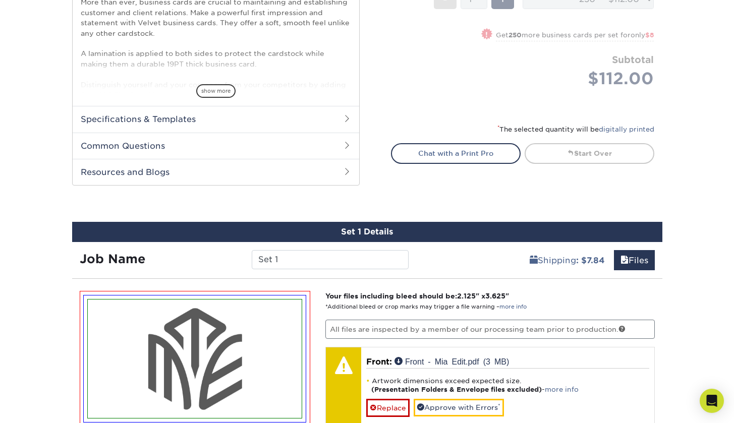
scroll to position [486, 0]
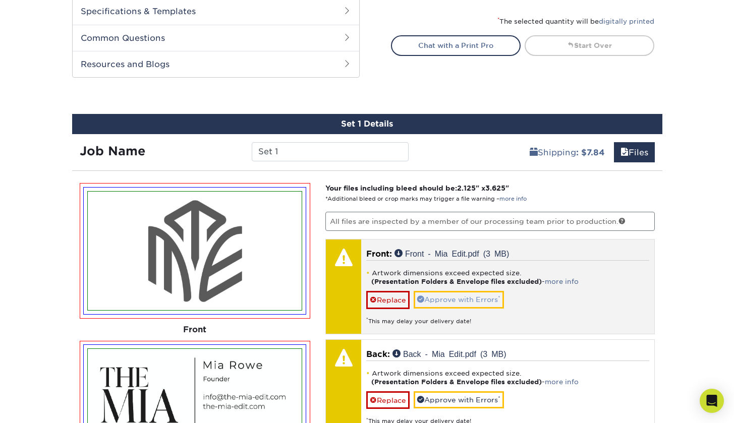
click at [490, 295] on link "Approve with Errors *" at bounding box center [459, 299] width 90 height 17
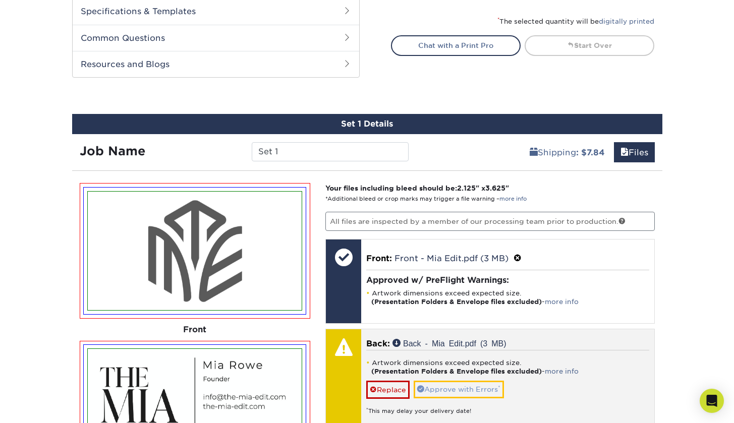
click at [485, 389] on link "Approve with Errors *" at bounding box center [459, 389] width 90 height 17
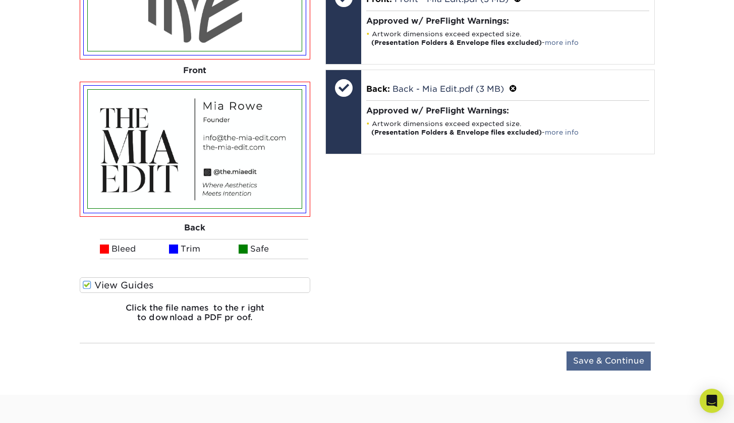
click at [628, 361] on input "Save & Continue" at bounding box center [609, 361] width 84 height 19
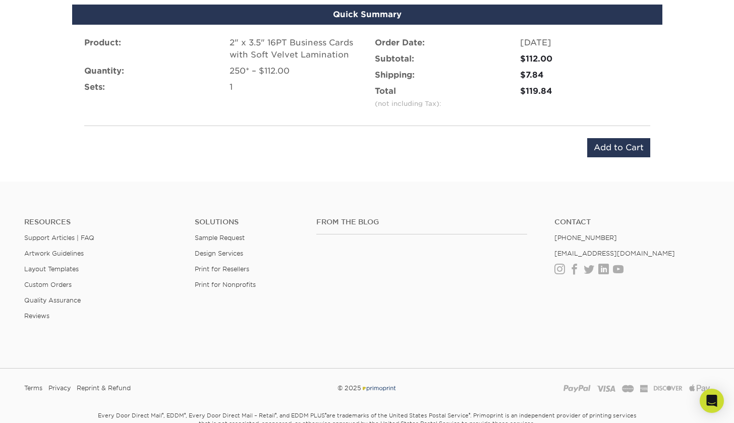
scroll to position [583, 0]
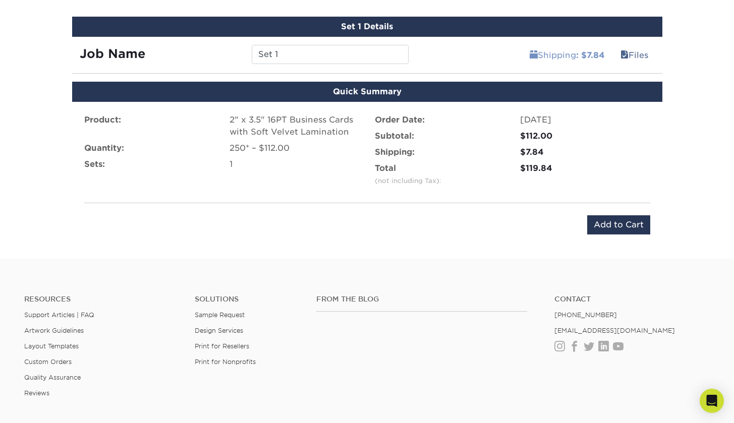
click at [563, 51] on link "Shipping : $7.84" at bounding box center [567, 55] width 88 height 20
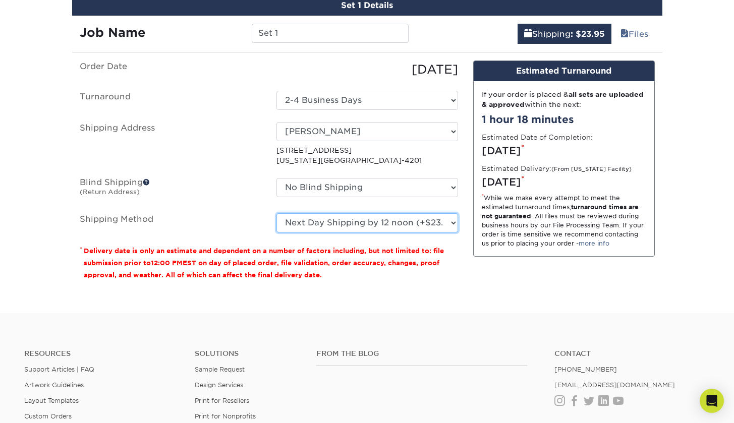
scroll to position [613, 0]
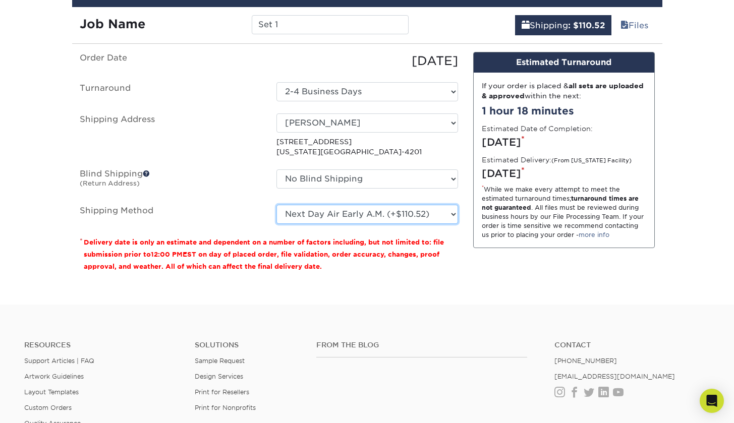
select select "01"
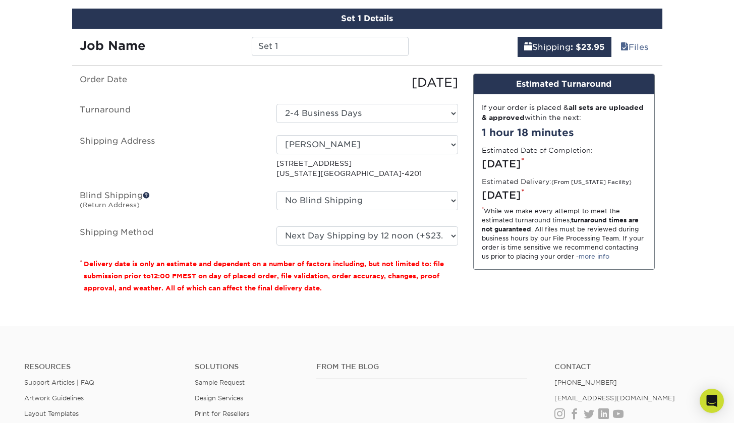
click at [377, 123] on ul "Order Date 10/13/2025 Turnaround Select One 2-4 Business Days 2 Day Next Busine…" at bounding box center [269, 160] width 379 height 172
select select "b1f96aa8-67f1-4e93-8800-3663dc6eb9ce"
select select "01"
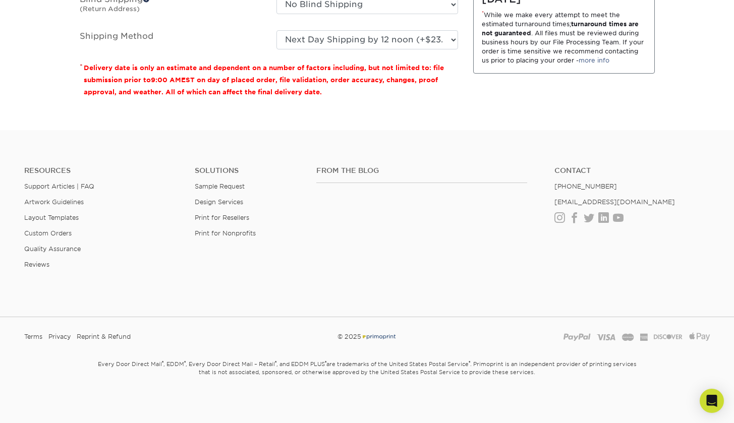
scroll to position [417, 0]
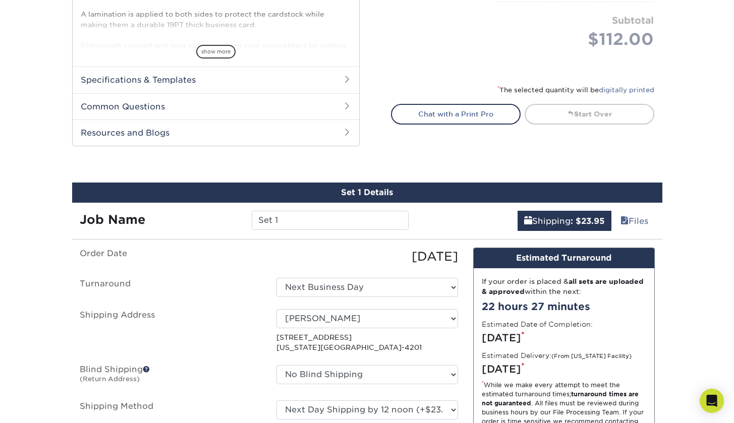
click at [709, 209] on div "Products Business Cards Velvet Laminated Business Cards Previous Next" at bounding box center [367, 74] width 734 height 853
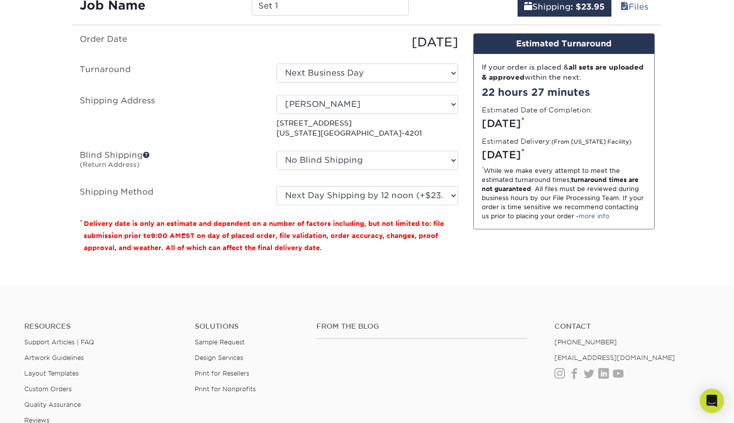
scroll to position [506, 0]
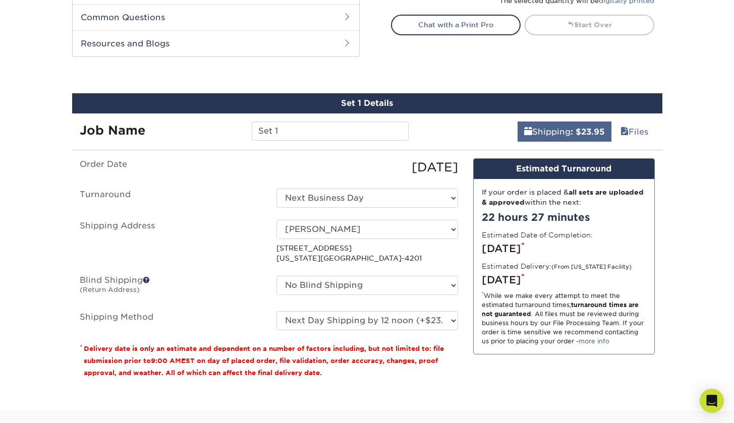
click at [596, 133] on b ": $23.95" at bounding box center [588, 132] width 34 height 10
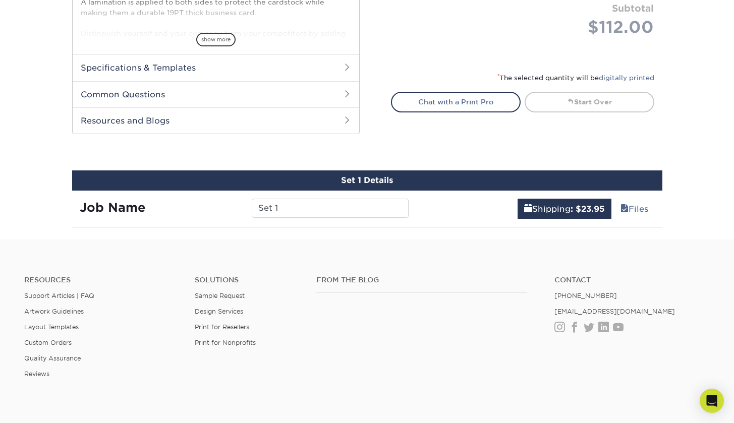
scroll to position [417, 0]
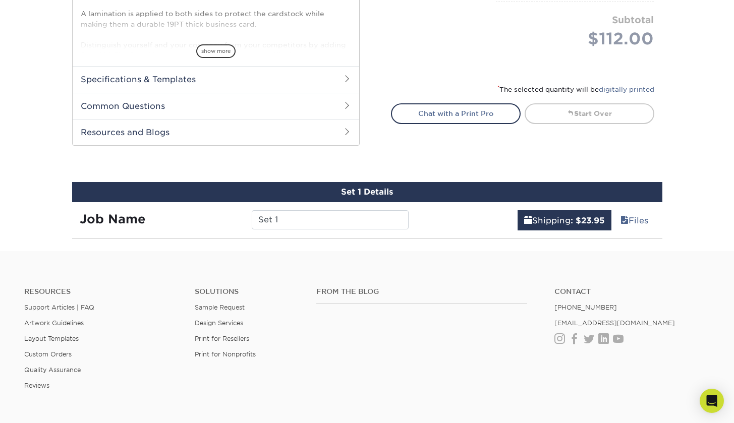
click at [473, 186] on div "Set 1 Details" at bounding box center [367, 192] width 591 height 20
click at [386, 190] on div "Set 1 Details" at bounding box center [367, 192] width 591 height 20
click at [377, 214] on input "Set 1" at bounding box center [330, 219] width 157 height 19
click at [621, 219] on span at bounding box center [625, 221] width 8 height 10
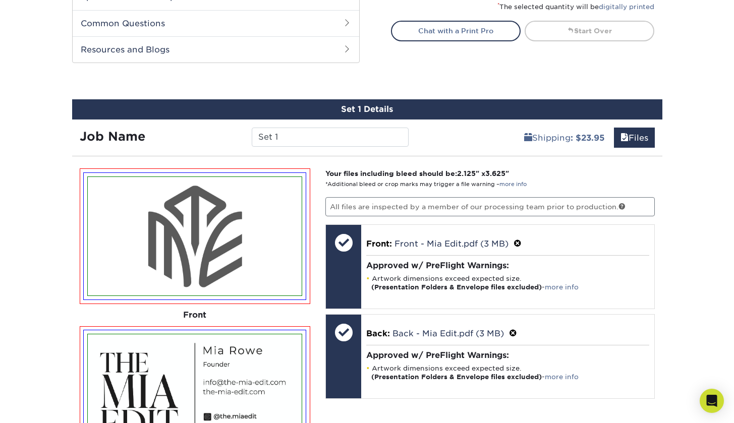
scroll to position [502, 0]
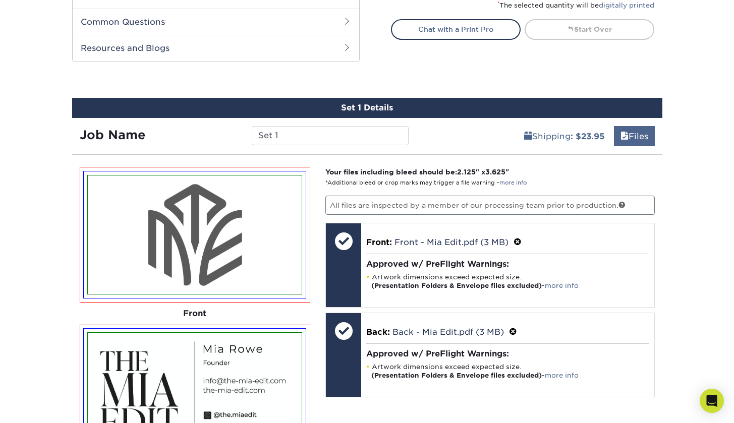
click at [631, 133] on link "Files" at bounding box center [634, 136] width 41 height 20
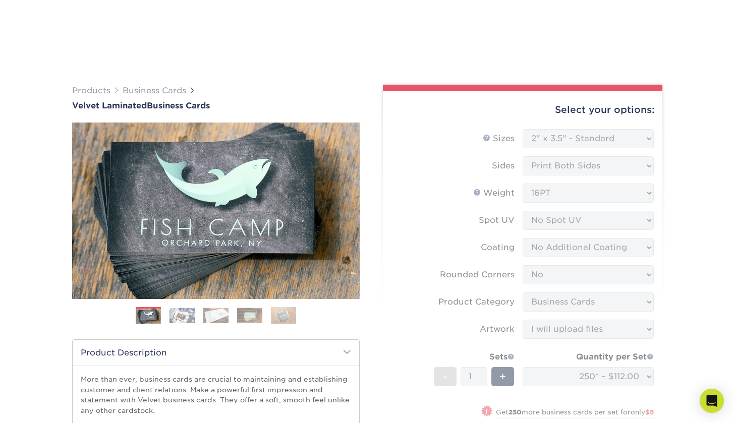
scroll to position [178, 0]
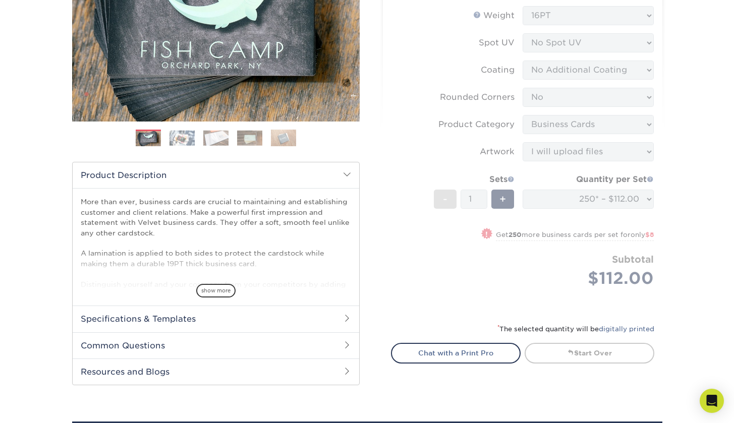
click at [614, 238] on form "Sizes Help Sizes Please Select 1.5" x 3.5" - Mini 1.75" x 3.5" - Mini 2" x 2" -…" at bounding box center [522, 132] width 263 height 360
click at [611, 266] on form "Sizes Help Sizes Please Select 1.5" x 3.5" - Mini 1.75" x 3.5" - Mini 2" x 2" -…" at bounding box center [522, 132] width 263 height 360
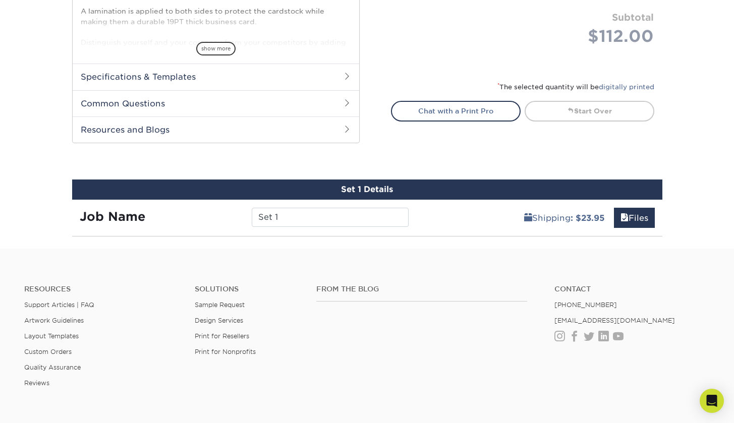
scroll to position [436, 0]
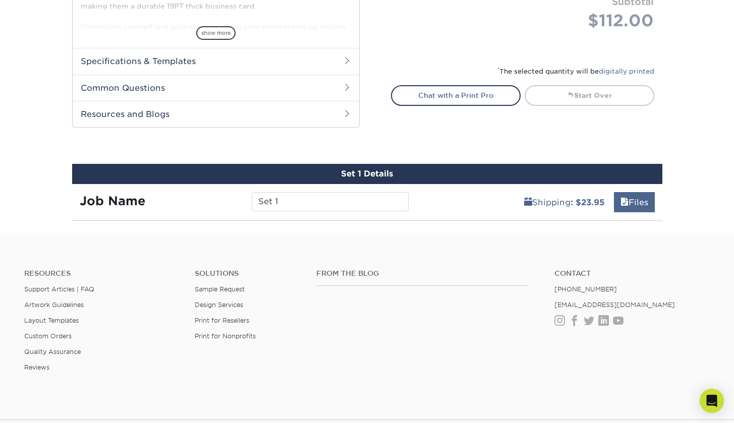
click at [628, 200] on link "Files" at bounding box center [634, 202] width 41 height 20
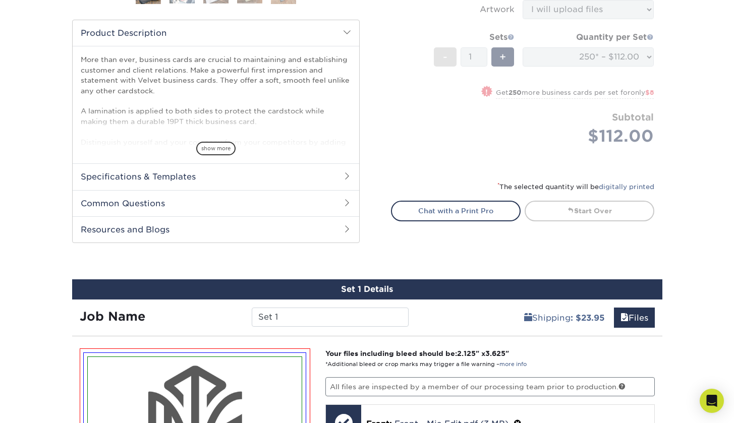
scroll to position [336, 0]
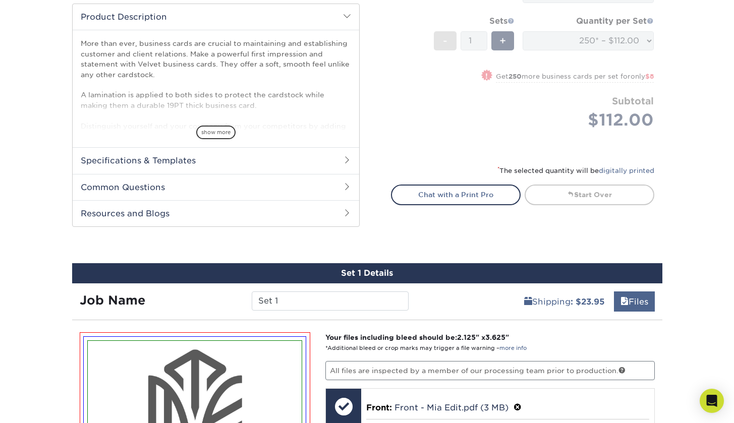
click at [616, 300] on link "Files" at bounding box center [634, 302] width 41 height 20
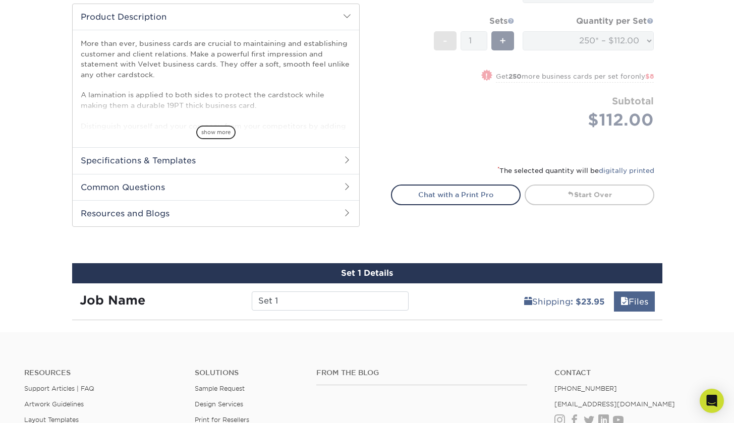
click at [643, 299] on link "Files" at bounding box center [634, 302] width 41 height 20
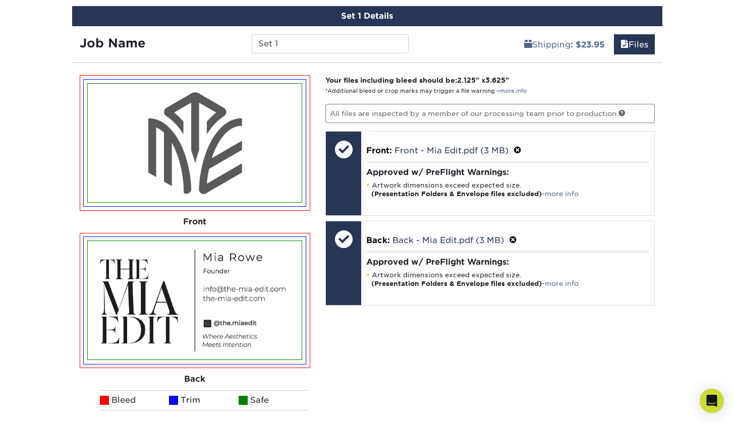
scroll to position [607, 0]
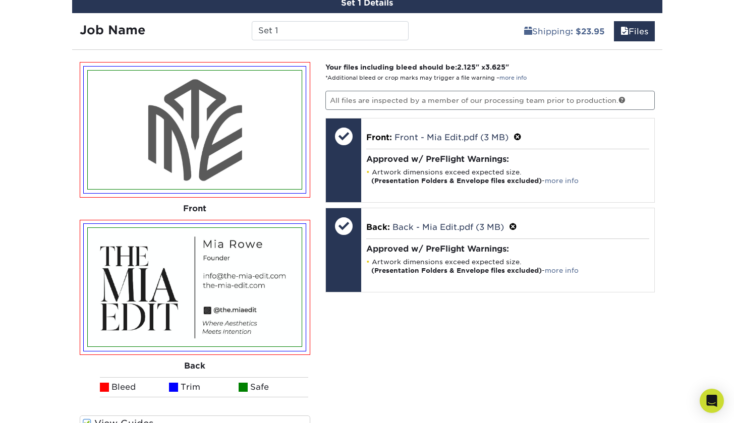
click at [554, 18] on div "Shipping : $23.95 Files" at bounding box center [539, 27] width 246 height 28
click at [557, 32] on link "Shipping : $23.95" at bounding box center [565, 31] width 94 height 20
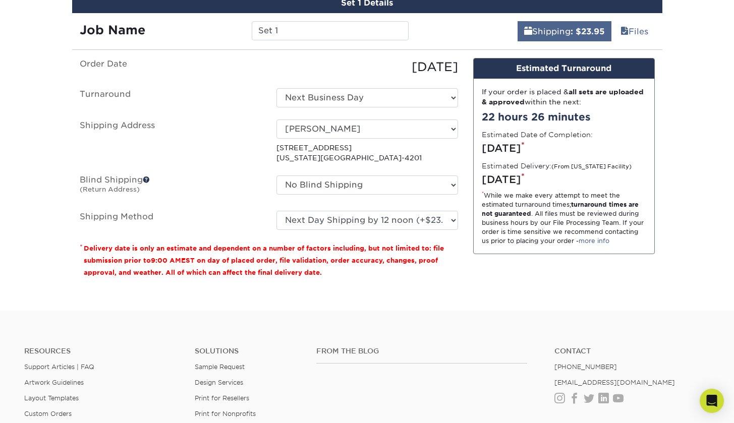
click at [529, 30] on link "Shipping : $23.95" at bounding box center [565, 31] width 94 height 20
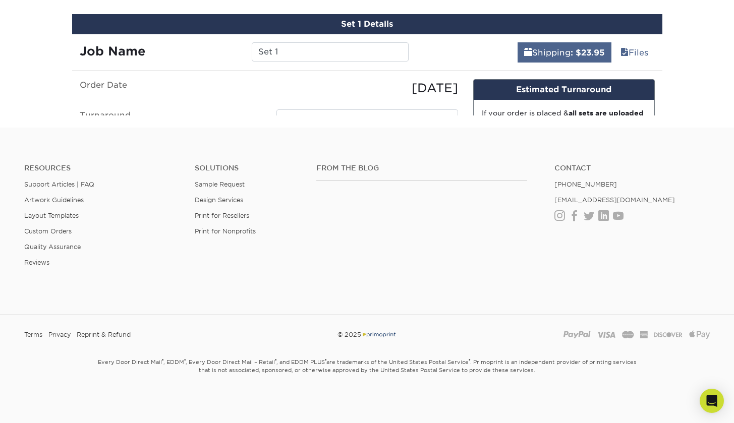
scroll to position [539, 0]
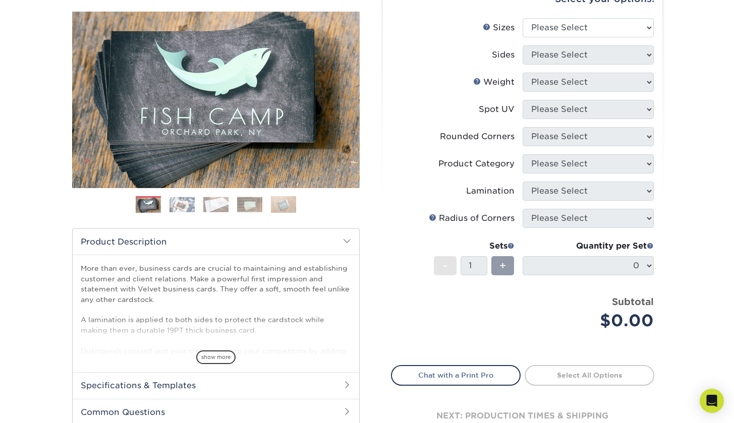
scroll to position [95, 0]
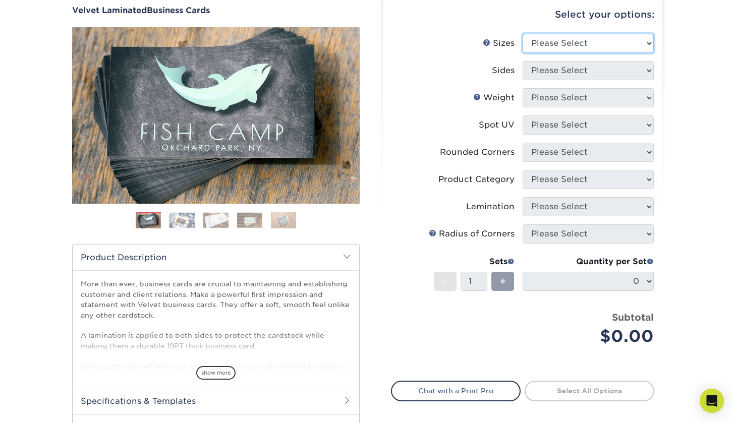
select select "2.00x3.50"
select select "13abbda7-1d64-4f25-8bb2-c179b224825d"
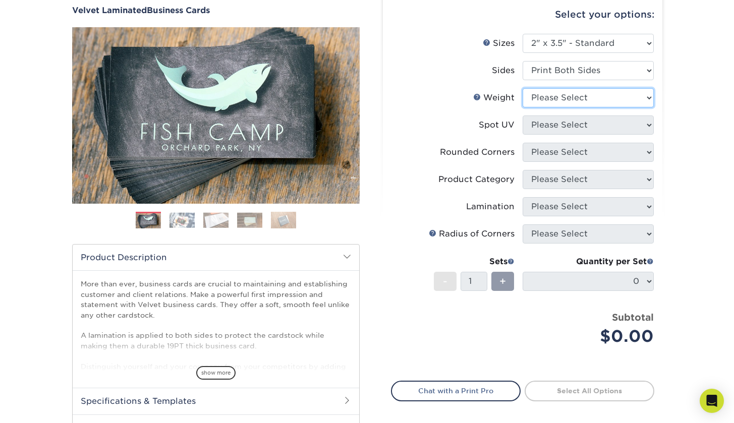
select select "16PT"
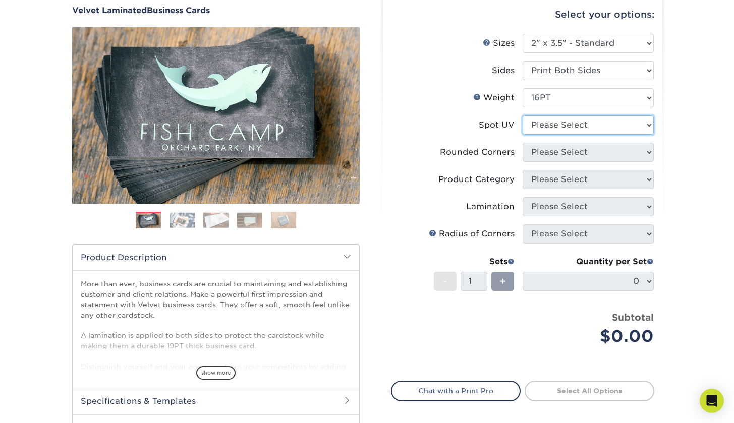
select select "3"
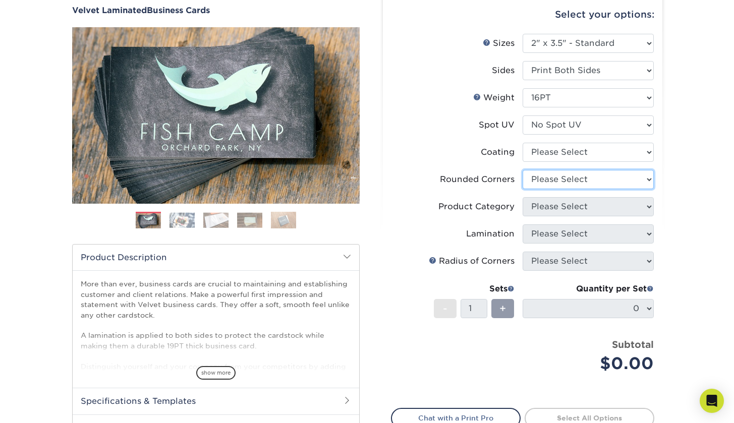
select select "0"
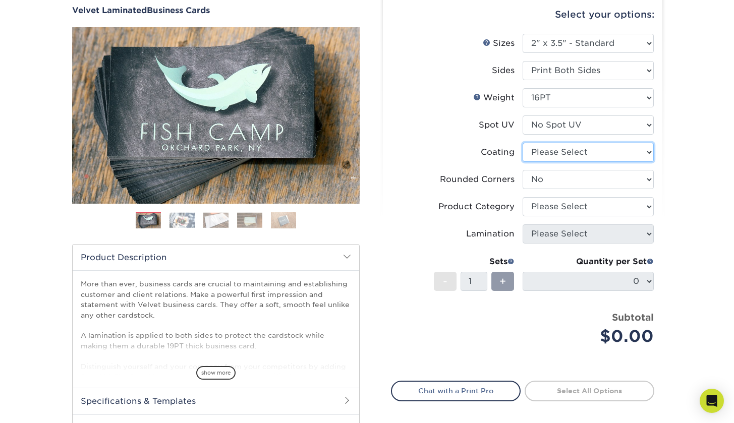
select select "3e7618de-abca-4bda-9f97-8b9129e913d8"
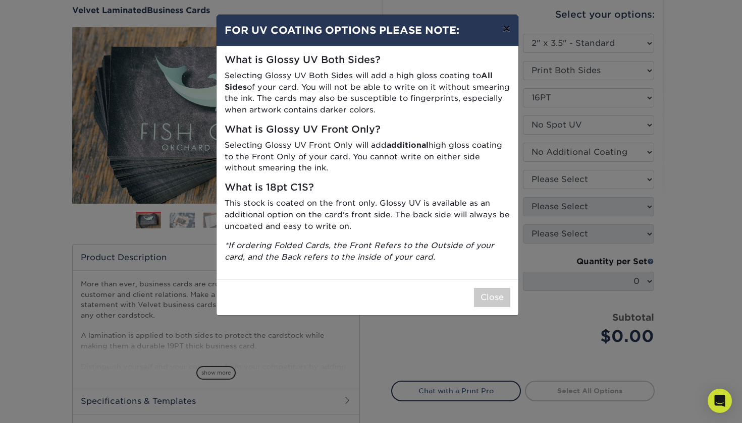
click at [513, 33] on button "×" at bounding box center [506, 29] width 23 height 28
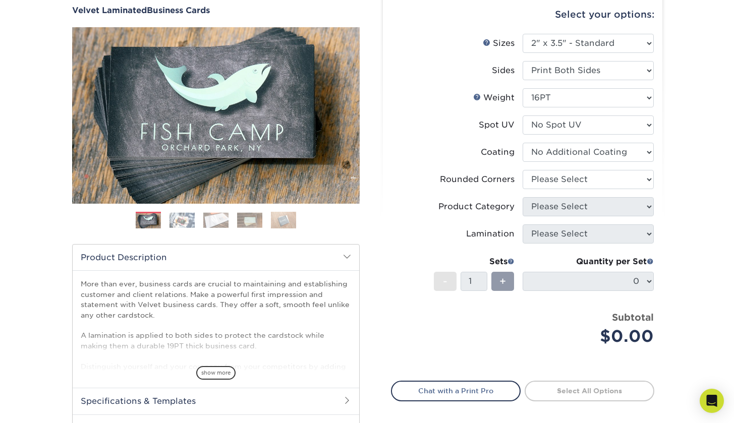
drag, startPoint x: 712, startPoint y: 183, endPoint x: 720, endPoint y: 201, distance: 19.2
click at [715, 192] on div "Products Business Cards Velvet Laminated Business Cards Previous Next" at bounding box center [367, 238] width 734 height 539
click at [657, 205] on div "Select your options: Sizes Help Sizes Please Select 1.5" x 3.5" - Mini 1.75" x …" at bounding box center [523, 232] width 280 height 475
drag, startPoint x: 736, startPoint y: 154, endPoint x: 737, endPoint y: 144, distance: 10.1
click at [734, 144] on html "Resources Menu Search Products Account SIGN IN CREATE AN ACCOUNT forgot passwor…" at bounding box center [367, 354] width 734 height 899
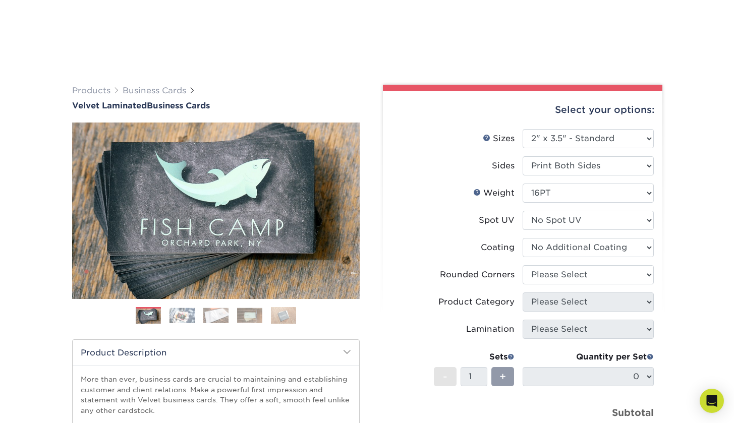
scroll to position [89, 0]
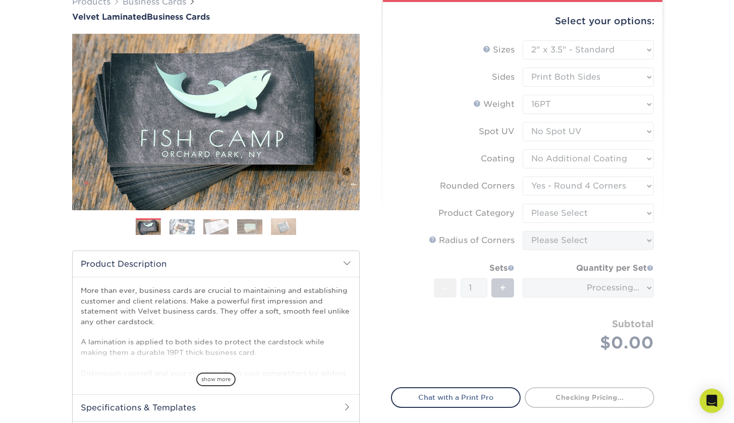
click at [605, 182] on form "Sizes Help Sizes Please Select 1.5" x 3.5" - Mini 1.75" x 3.5" - Mini 2" x 2" -…" at bounding box center [522, 208] width 263 height 336
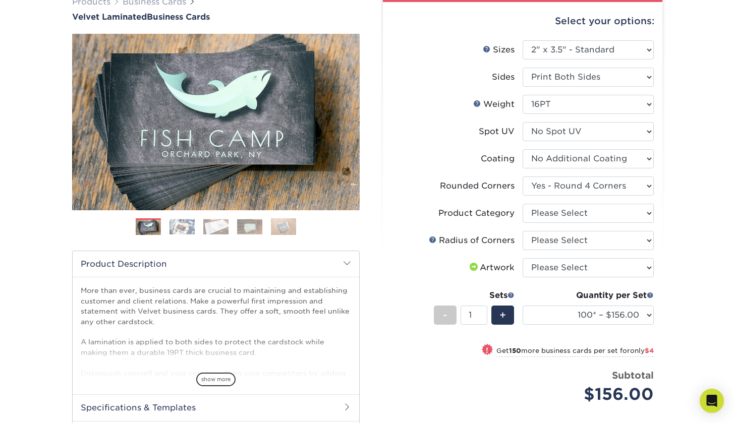
click at [597, 196] on li "Rounded Corners Please Select Yes - Round 2 Corners Yes - Round 4 Corners No" at bounding box center [523, 190] width 262 height 27
select select "0"
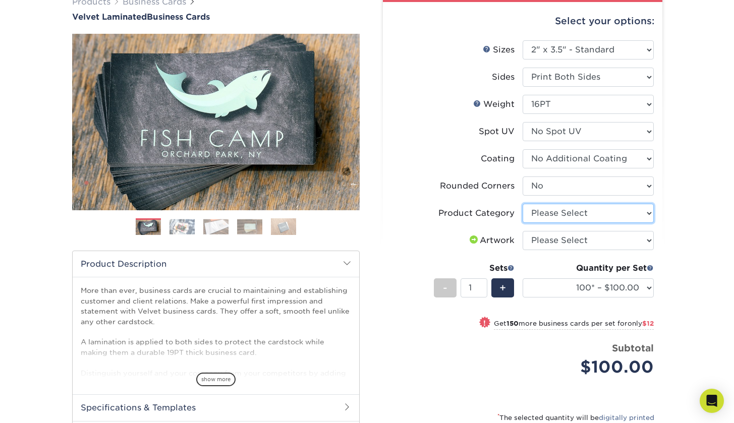
select select "3b5148f1-0588-4f88-a218-97bcfdce65c1"
select select "upload"
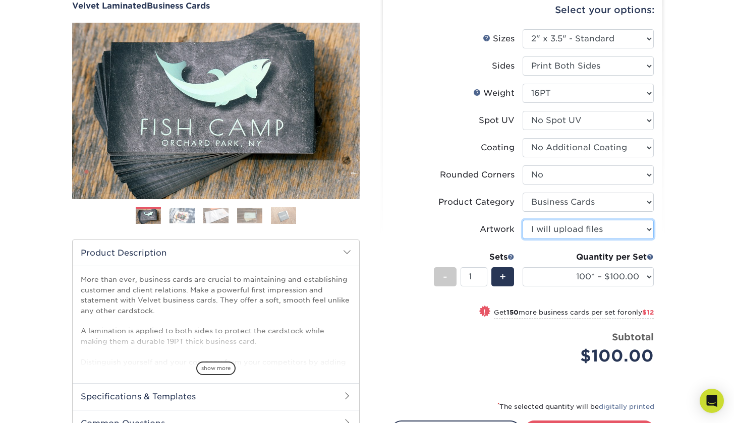
scroll to position [110, 0]
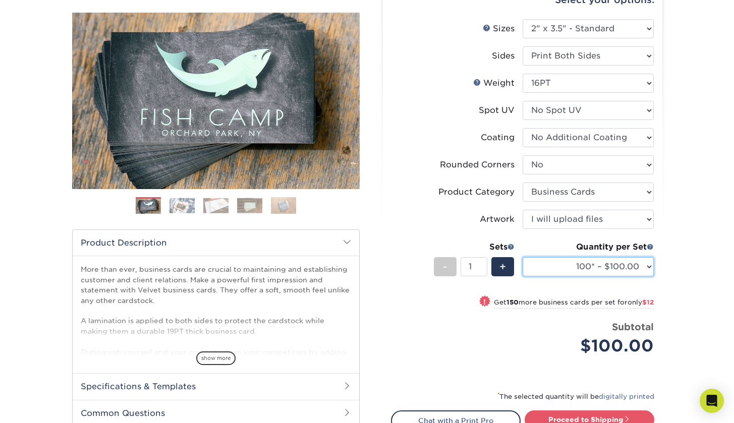
select select "250* – $112.00"
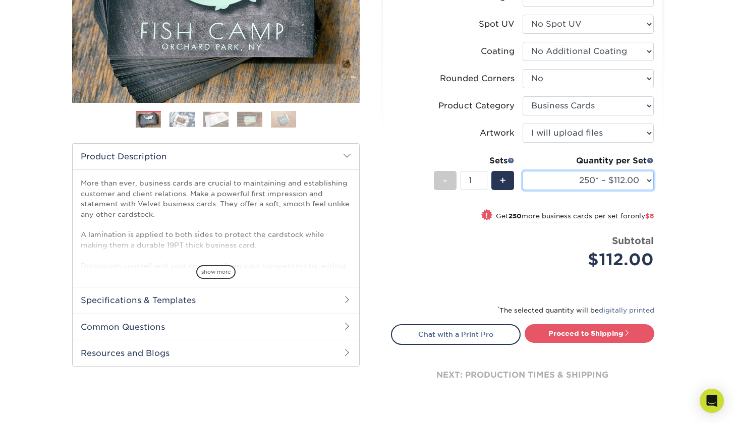
scroll to position [216, 0]
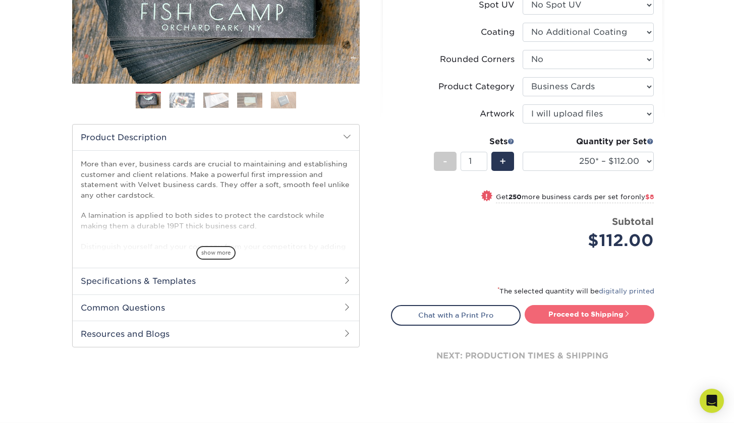
click at [622, 315] on link "Proceed to Shipping" at bounding box center [590, 314] width 130 height 18
type input "Set 1"
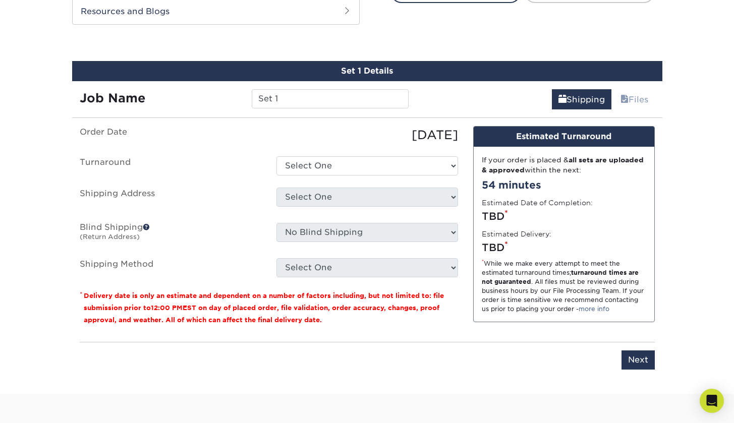
scroll to position [548, 0]
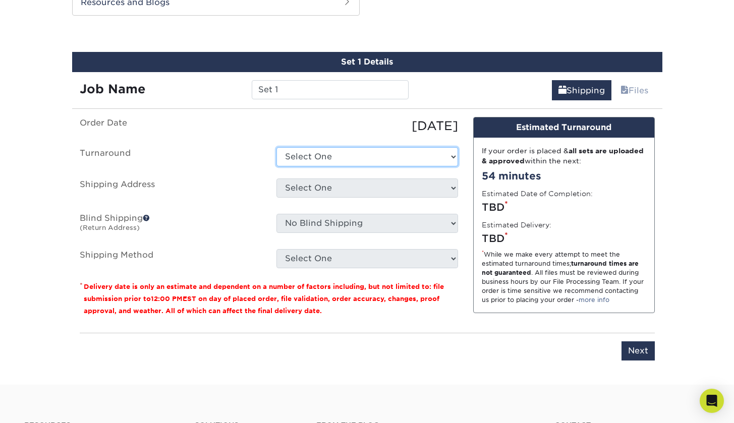
select select "b1f96aa8-67f1-4e93-8800-3663dc6eb9ce"
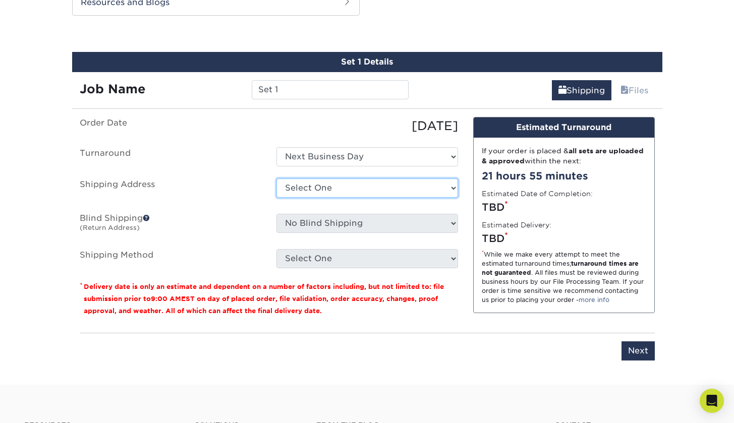
select select "286904"
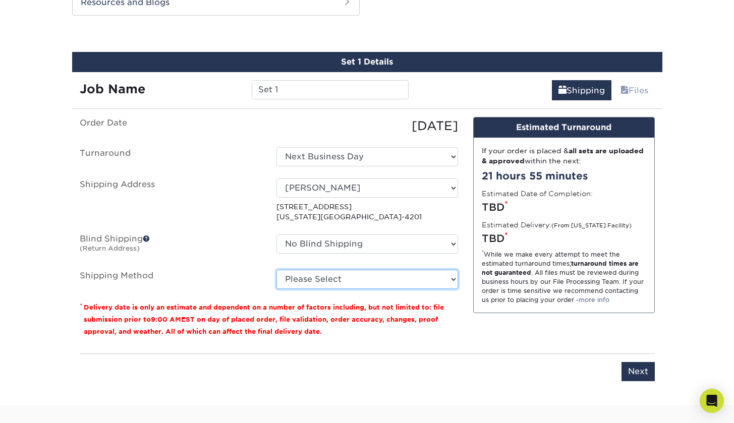
select select "01"
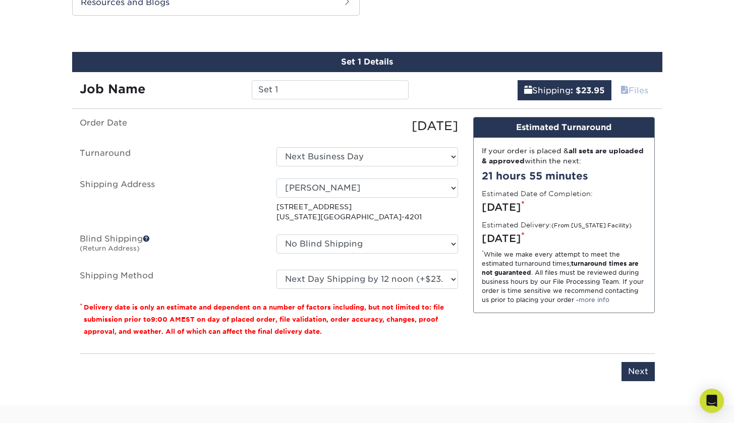
click at [643, 95] on link "Files" at bounding box center [634, 90] width 41 height 20
click at [637, 375] on input "Next" at bounding box center [638, 371] width 33 height 19
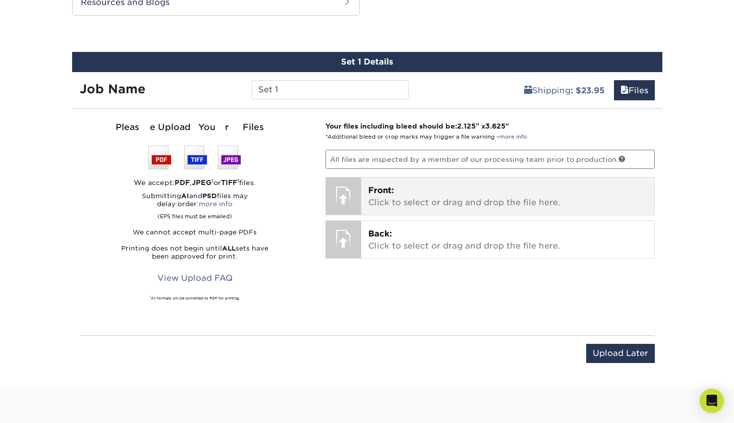
click at [463, 192] on p "Front: Click to select or drag and drop the file here." at bounding box center [507, 197] width 279 height 24
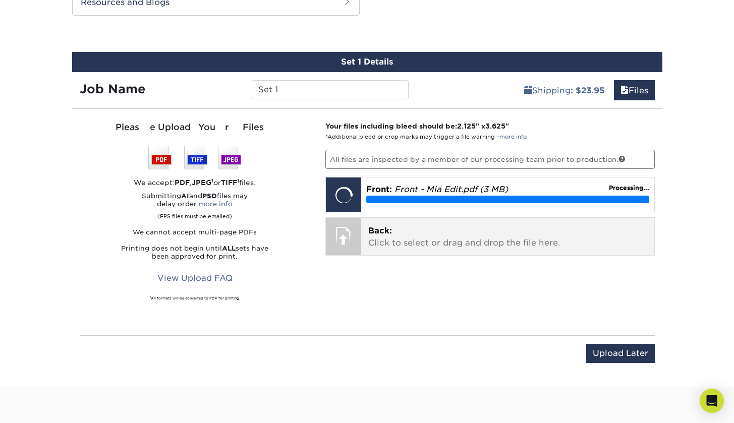
click at [485, 233] on p "Back: Click to select or drag and drop the file here." at bounding box center [507, 237] width 279 height 24
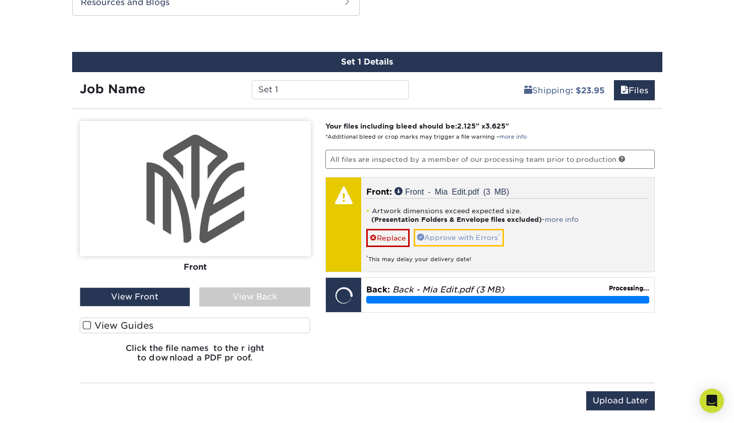
click at [458, 233] on link "Approve with Errors *" at bounding box center [459, 237] width 90 height 17
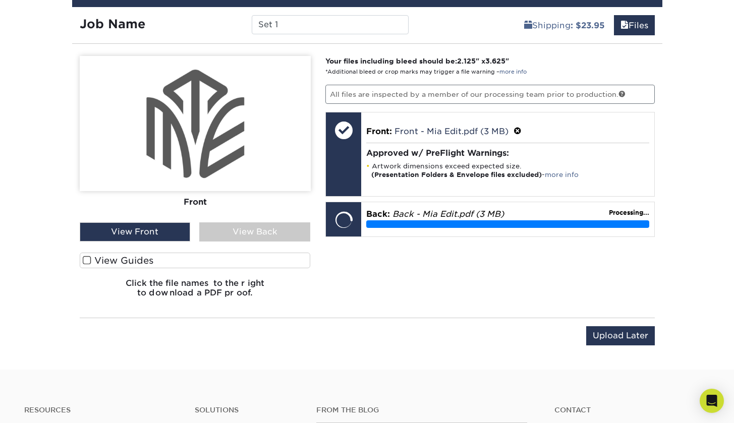
scroll to position [615, 0]
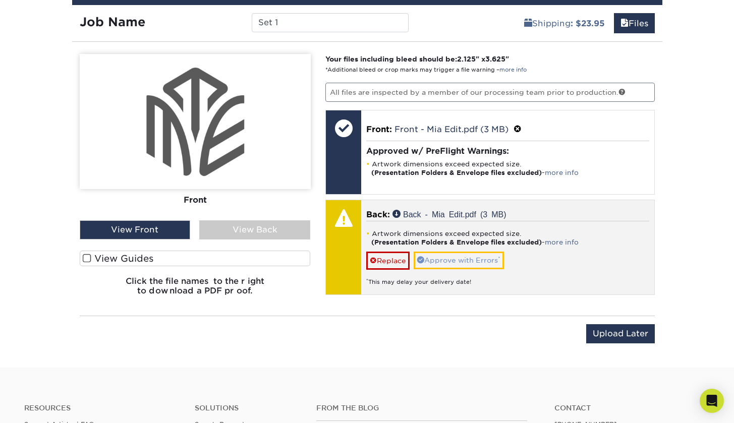
click at [441, 255] on link "Approve with Errors *" at bounding box center [459, 260] width 90 height 17
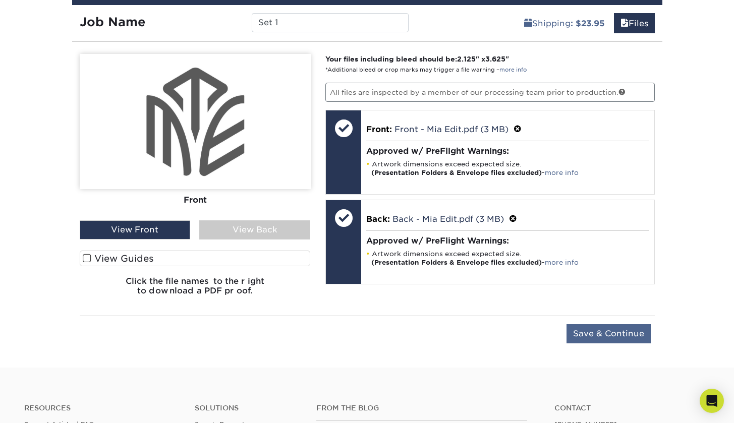
click at [594, 334] on input "Save & Continue" at bounding box center [609, 334] width 84 height 19
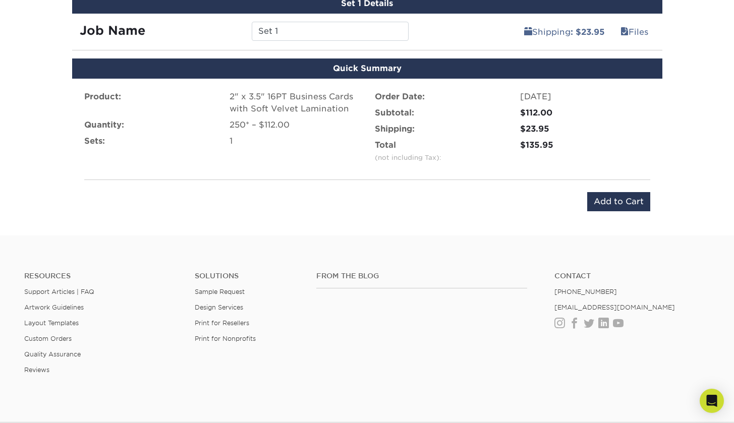
scroll to position [586, 0]
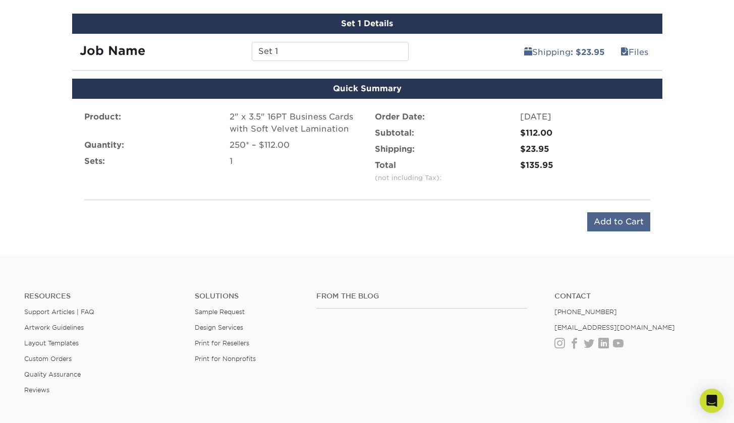
click at [603, 221] on input "Add to Cart" at bounding box center [618, 221] width 63 height 19
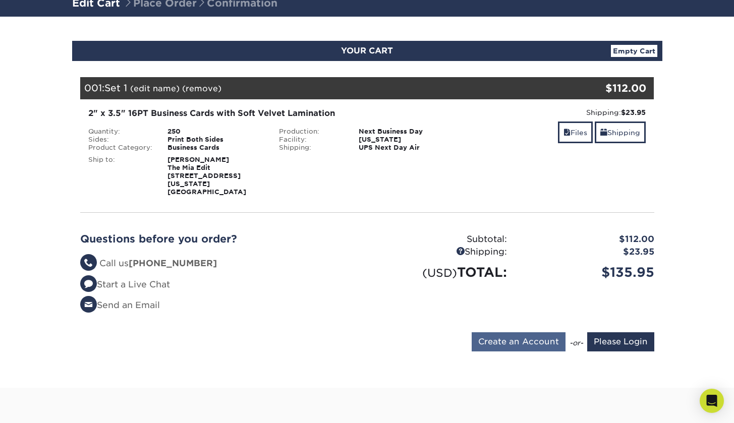
scroll to position [78, 0]
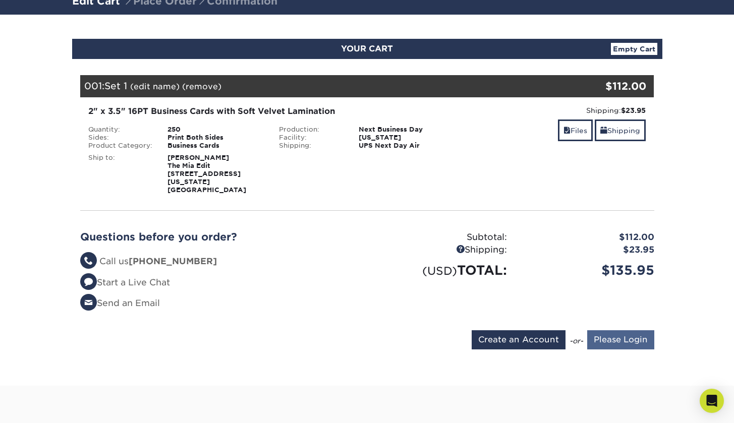
click at [592, 331] on input "Please Login" at bounding box center [620, 340] width 67 height 19
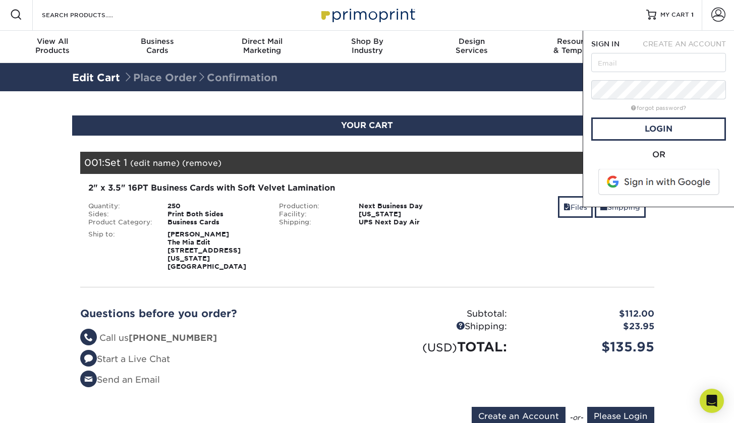
scroll to position [0, 0]
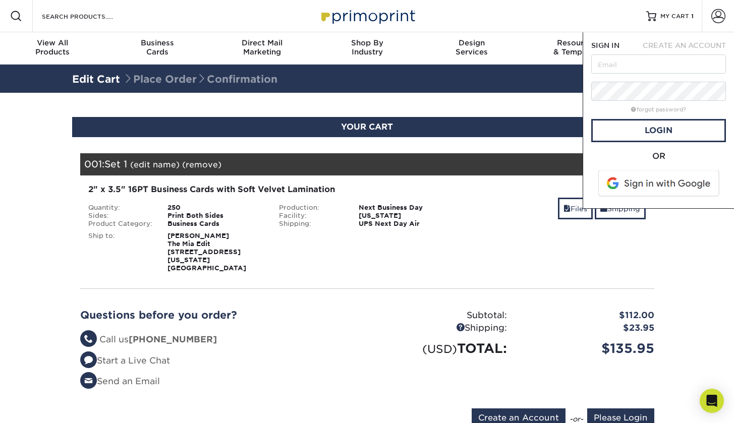
click at [622, 191] on span at bounding box center [660, 184] width 129 height 26
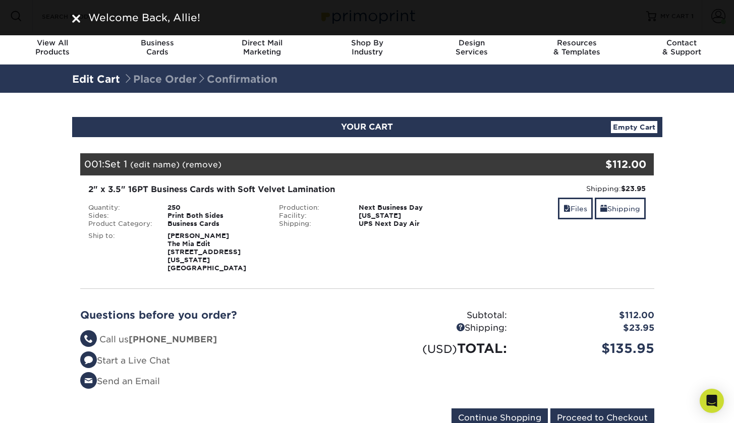
scroll to position [2, 0]
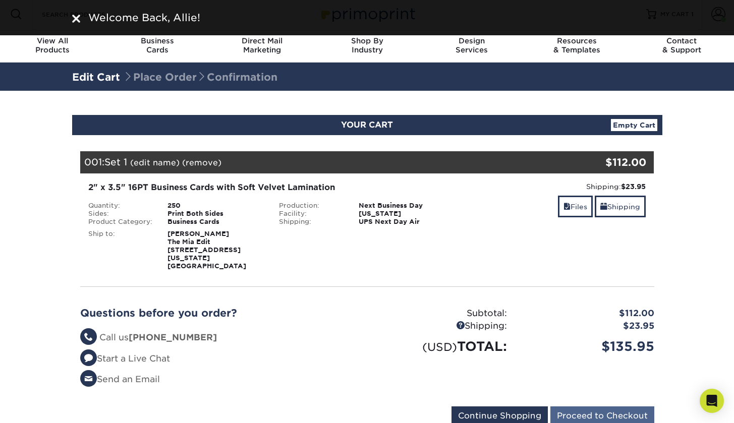
click at [568, 407] on input "Proceed to Checkout" at bounding box center [603, 416] width 104 height 19
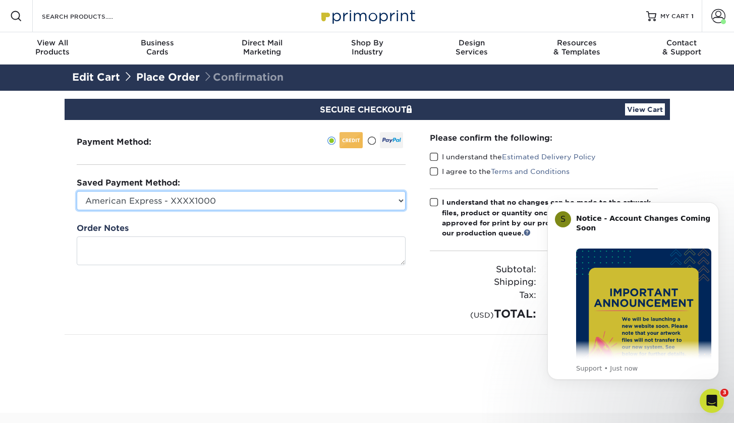
select select
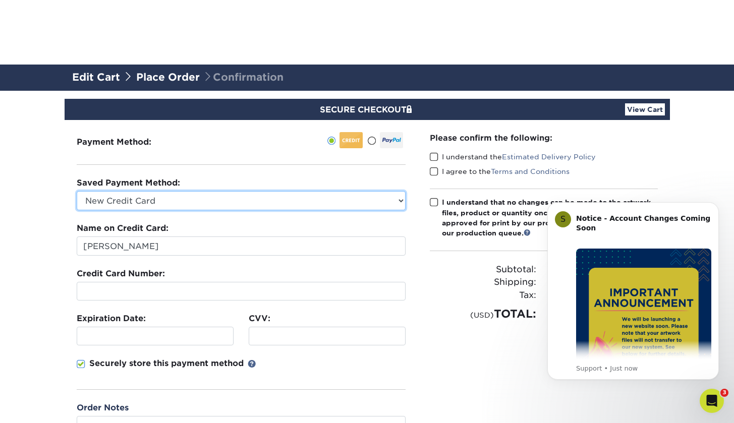
scroll to position [189, 0]
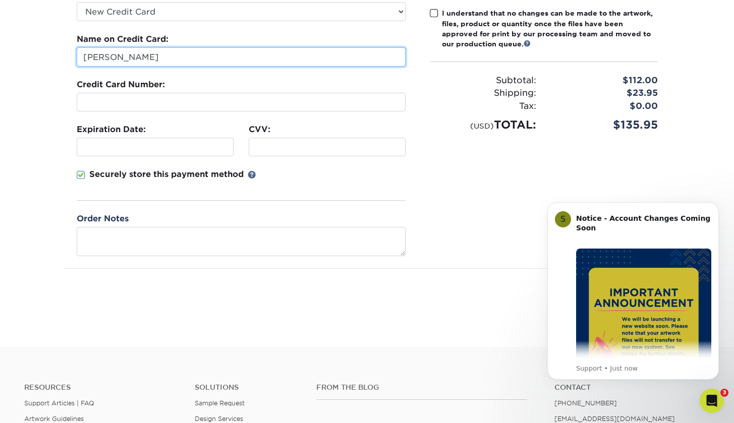
drag, startPoint x: 152, startPoint y: 61, endPoint x: 33, endPoint y: 56, distance: 119.2
click at [33, 56] on section "SECURE CHECKOUT View Cart Payment Method: Saved Payment Method:" at bounding box center [367, 125] width 734 height 446
type input "[PERSON_NAME]"
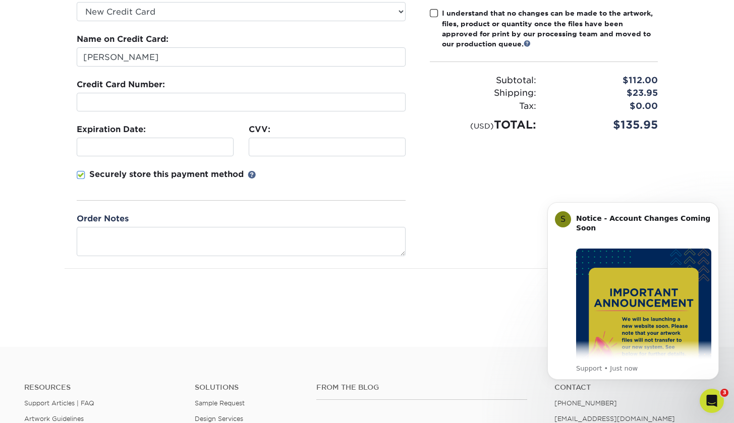
click at [241, 89] on div "Credit Card Number:" at bounding box center [241, 95] width 329 height 33
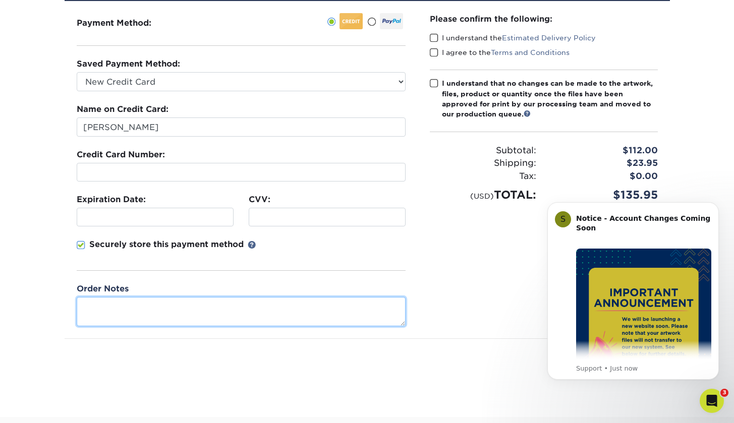
click at [295, 306] on textarea at bounding box center [241, 311] width 329 height 29
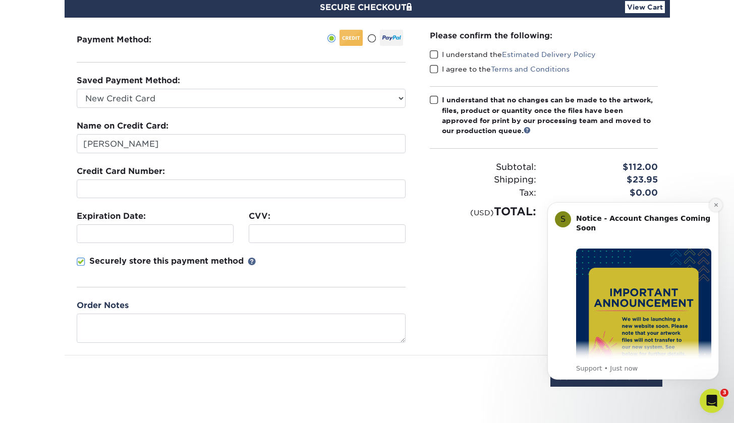
click at [719, 203] on button "Dismiss notification" at bounding box center [716, 205] width 13 height 13
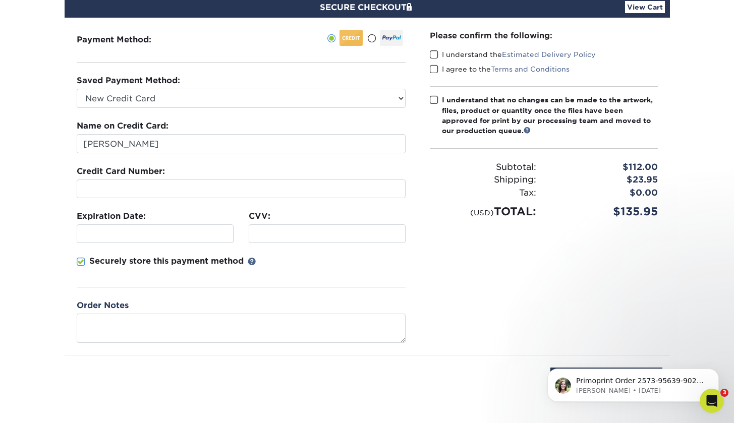
scroll to position [86, 0]
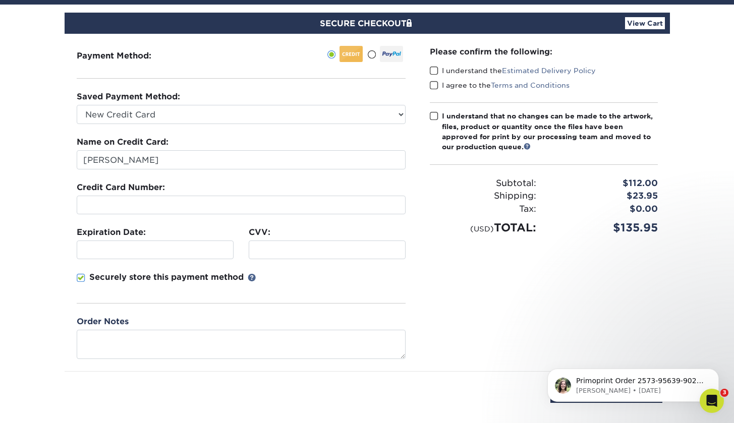
click at [432, 69] on span at bounding box center [434, 71] width 9 height 10
click at [0, 0] on input "I understand the Estimated Delivery Policy" at bounding box center [0, 0] width 0 height 0
click at [432, 81] on span at bounding box center [434, 86] width 9 height 10
click at [0, 0] on input "I agree to the Terms and Conditions" at bounding box center [0, 0] width 0 height 0
click at [435, 113] on span at bounding box center [434, 117] width 9 height 10
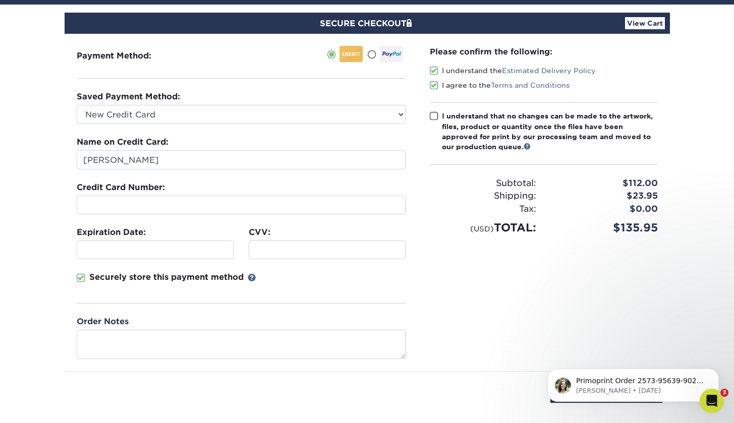
click at [0, 0] on input "I understand that no changes can be made to the artwork, files, product or quan…" at bounding box center [0, 0] width 0 height 0
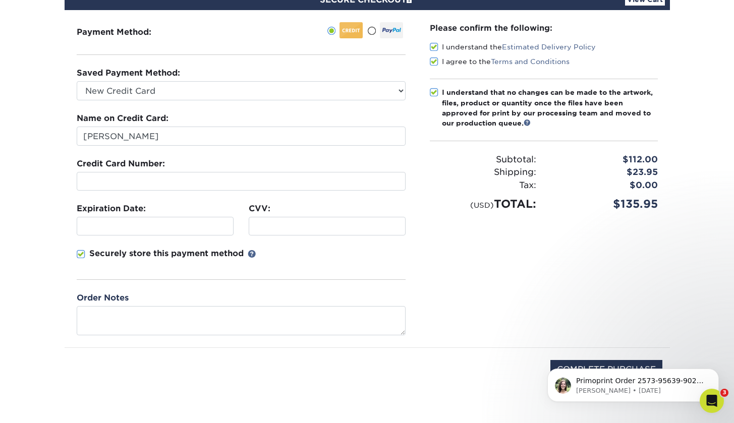
scroll to position [172, 0]
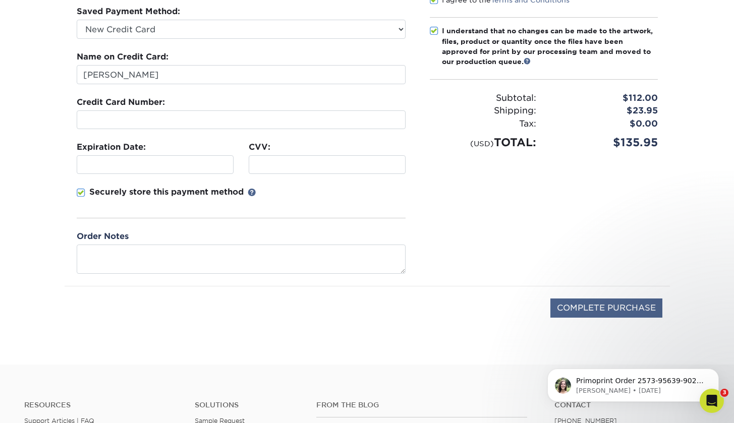
click at [651, 308] on input "COMPLETE PURCHASE" at bounding box center [607, 308] width 112 height 19
type input "PROCESSING, PLEASE WAIT..."
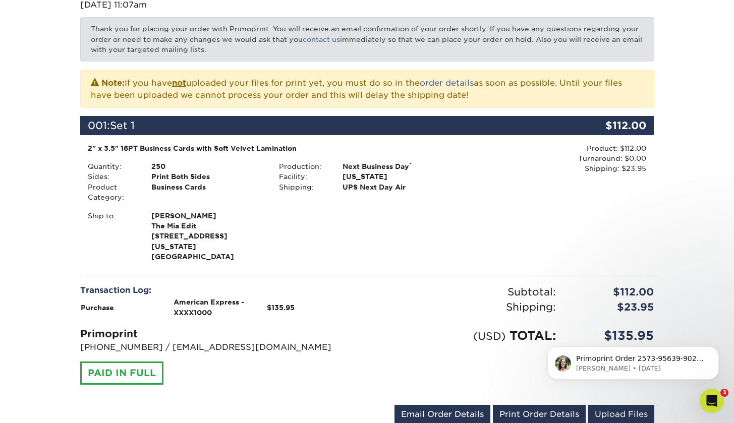
scroll to position [178, 0]
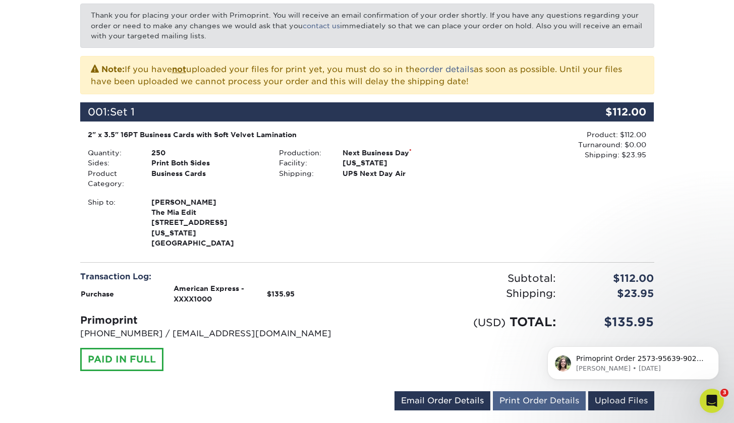
click at [504, 392] on link "Print Order Details" at bounding box center [539, 401] width 93 height 19
